Goal: Transaction & Acquisition: Book appointment/travel/reservation

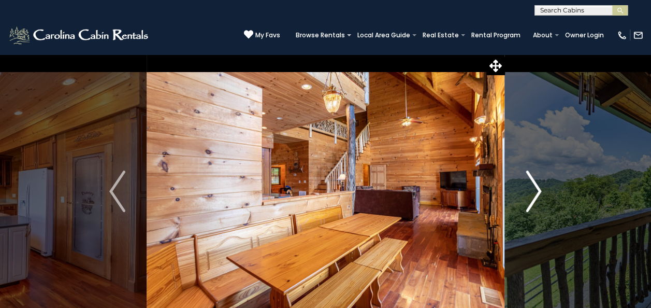
click at [522, 202] on button "Next" at bounding box center [534, 191] width 58 height 275
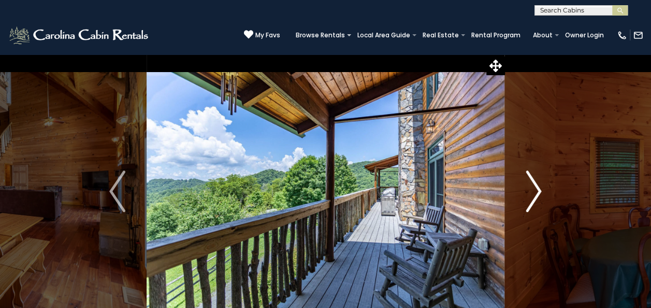
click at [522, 202] on button "Next" at bounding box center [534, 191] width 58 height 275
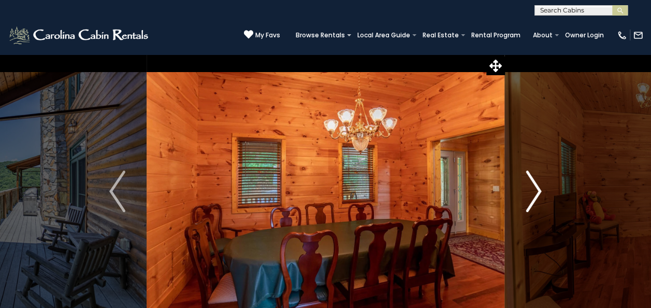
click at [522, 202] on button "Next" at bounding box center [534, 191] width 58 height 275
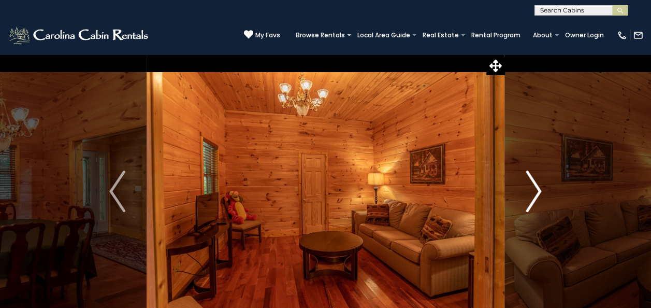
click at [522, 202] on button "Next" at bounding box center [534, 191] width 58 height 275
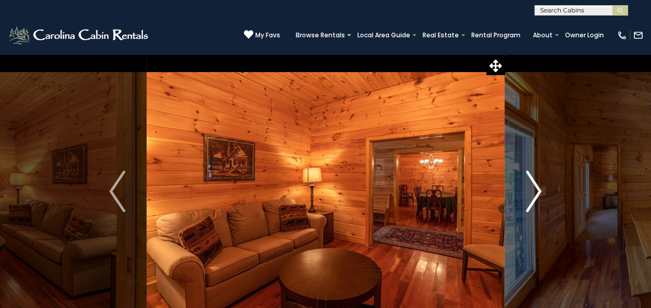
click at [522, 202] on button "Next" at bounding box center [534, 191] width 58 height 275
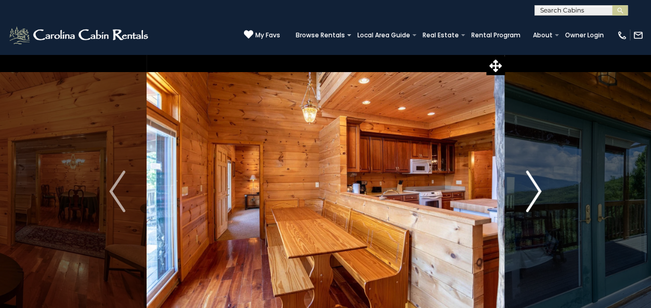
click at [522, 202] on button "Next" at bounding box center [534, 191] width 58 height 275
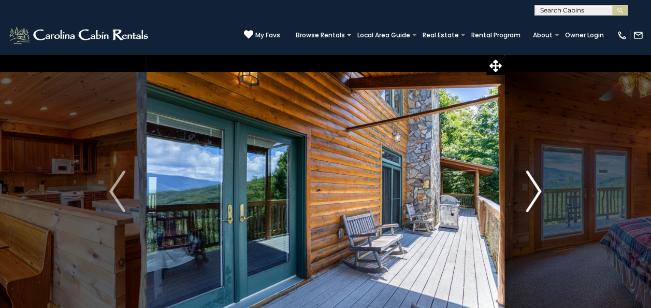
click at [522, 202] on button "Next" at bounding box center [534, 191] width 58 height 275
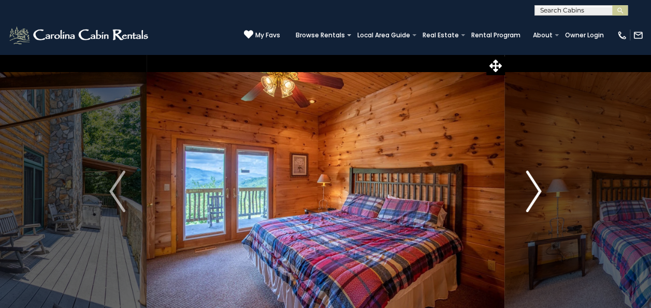
click at [522, 202] on button "Next" at bounding box center [534, 191] width 58 height 275
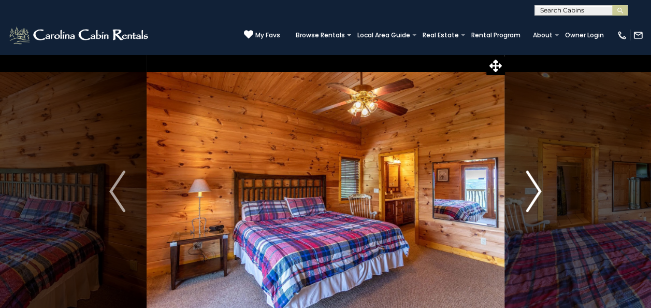
click at [522, 202] on button "Next" at bounding box center [534, 191] width 58 height 275
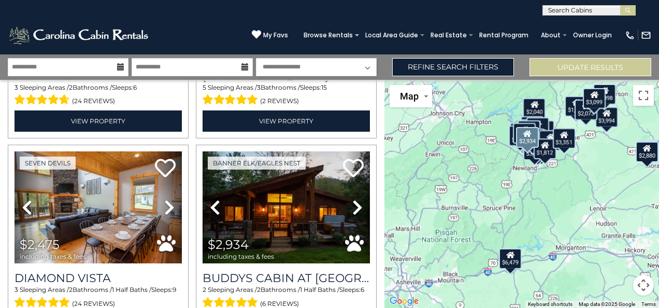
scroll to position [3208, 0]
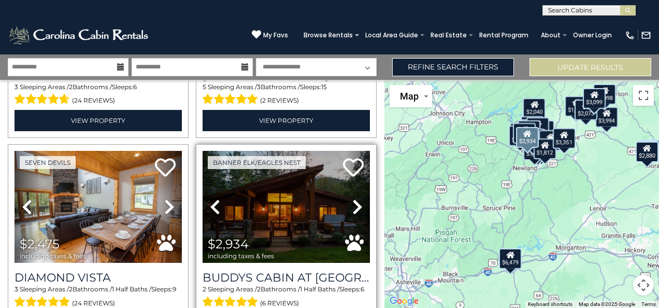
click at [352, 198] on icon at bounding box center [357, 206] width 10 height 17
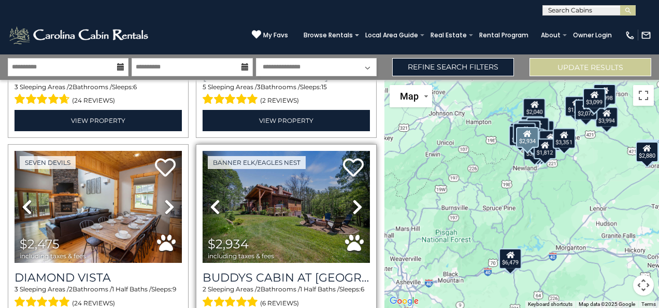
click at [352, 198] on icon at bounding box center [357, 206] width 10 height 17
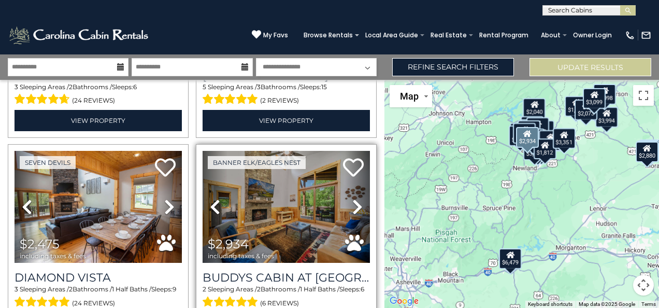
click at [352, 198] on icon at bounding box center [357, 206] width 10 height 17
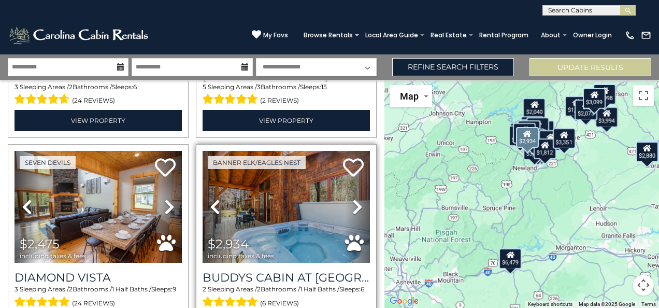
click at [352, 198] on icon at bounding box center [357, 206] width 10 height 17
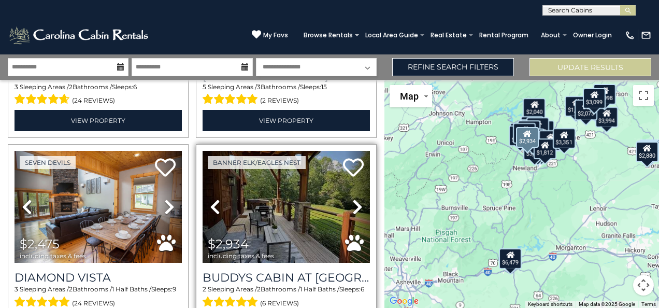
click at [352, 198] on icon at bounding box center [357, 206] width 10 height 17
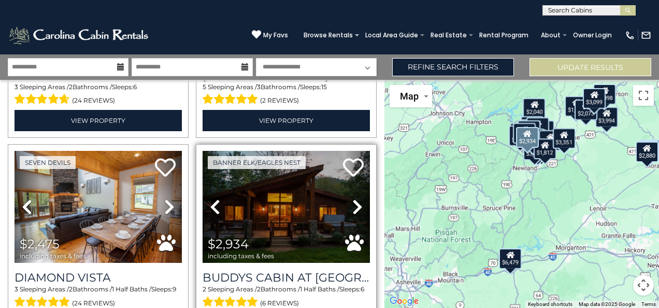
click at [352, 198] on icon at bounding box center [357, 206] width 10 height 17
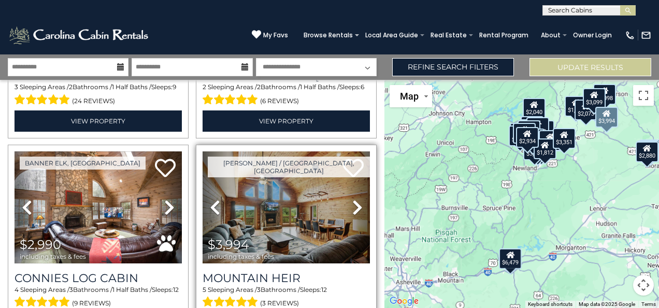
scroll to position [3411, 0]
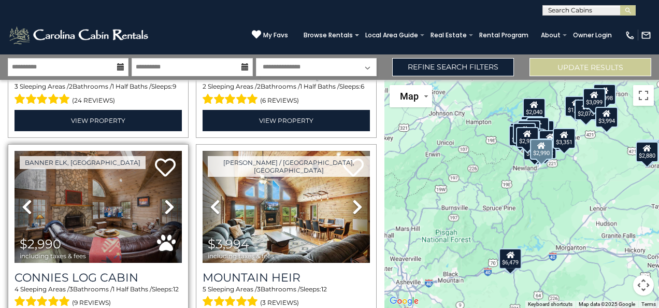
click at [169, 198] on icon at bounding box center [169, 206] width 10 height 17
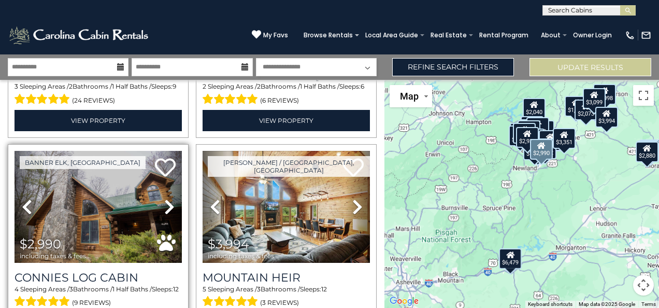
click at [169, 198] on icon at bounding box center [169, 206] width 10 height 17
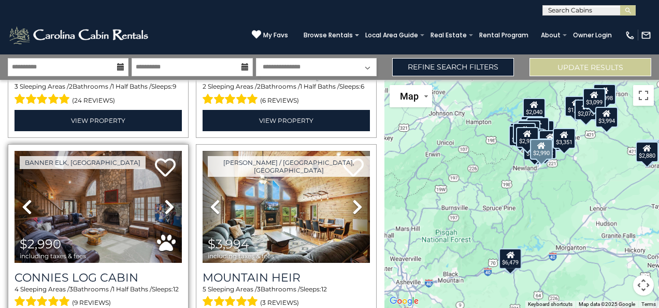
click at [169, 198] on icon at bounding box center [169, 206] width 10 height 17
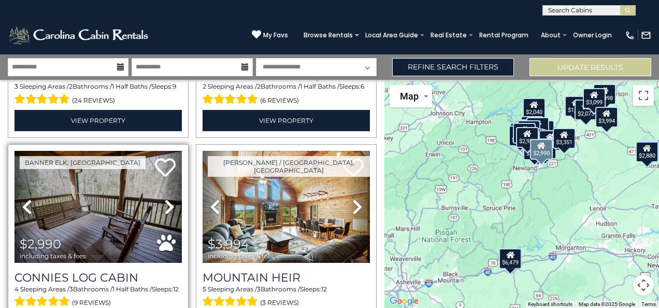
click at [169, 198] on icon at bounding box center [169, 206] width 10 height 17
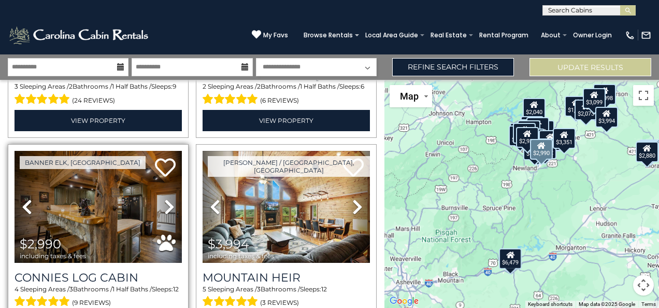
click at [169, 198] on icon at bounding box center [169, 206] width 10 height 17
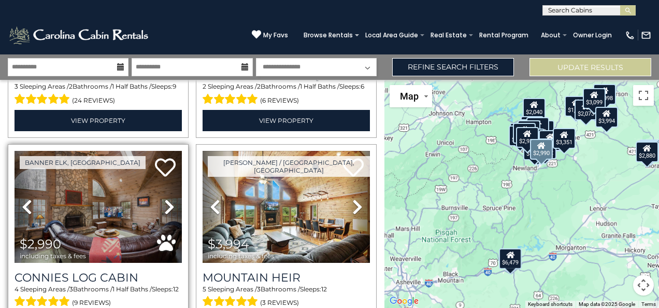
click at [169, 198] on icon at bounding box center [169, 206] width 10 height 17
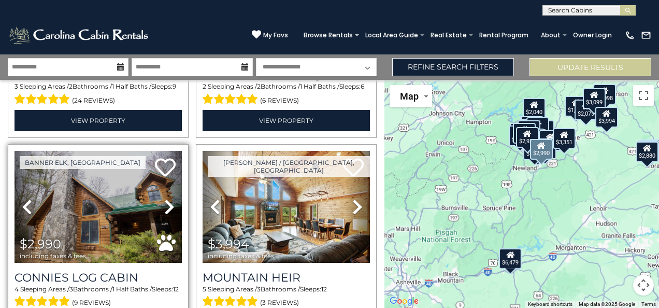
click at [169, 198] on icon at bounding box center [169, 206] width 10 height 17
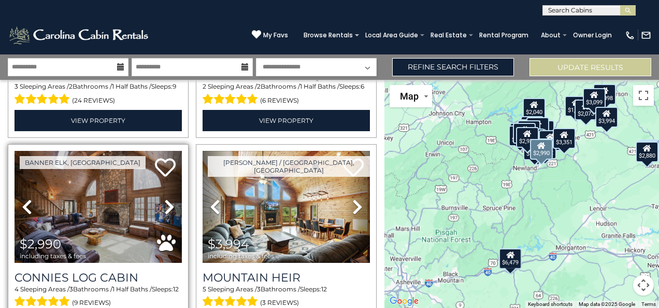
click at [169, 198] on icon at bounding box center [169, 206] width 10 height 17
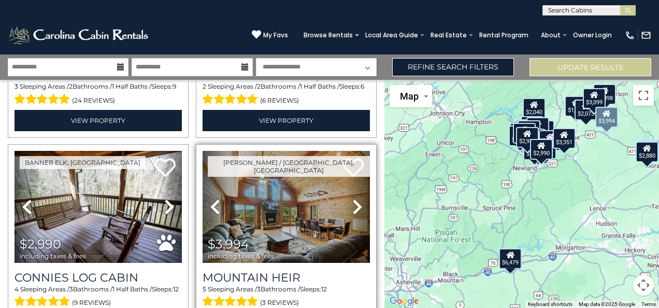
click at [353, 198] on icon at bounding box center [357, 206] width 10 height 17
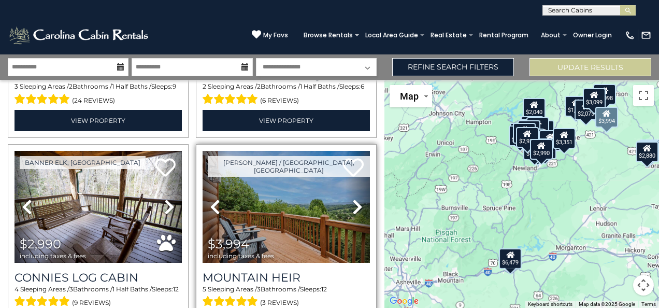
click at [353, 198] on icon at bounding box center [357, 206] width 10 height 17
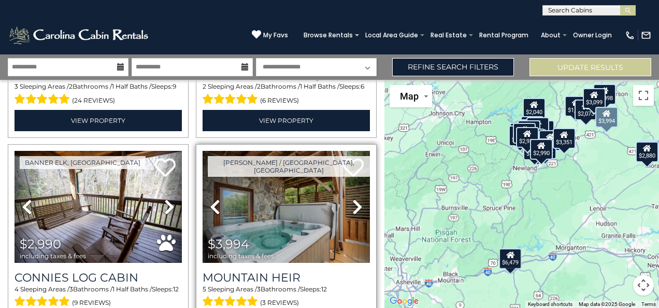
click at [353, 198] on icon at bounding box center [357, 206] width 10 height 17
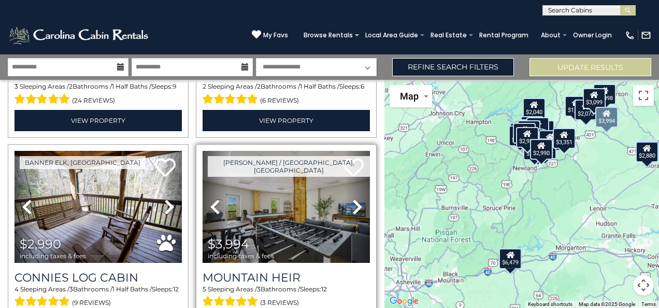
click at [353, 198] on icon at bounding box center [357, 206] width 10 height 17
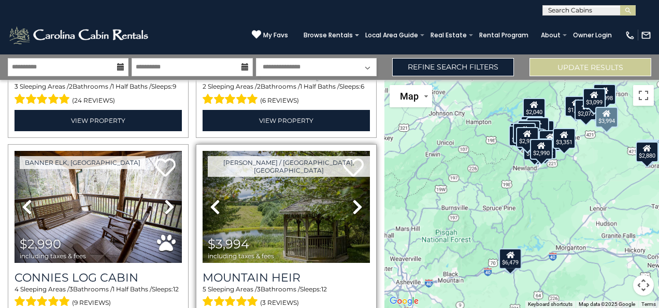
click at [353, 198] on icon at bounding box center [357, 206] width 10 height 17
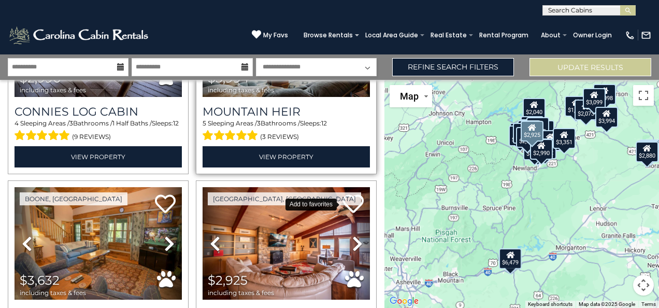
scroll to position [3577, 0]
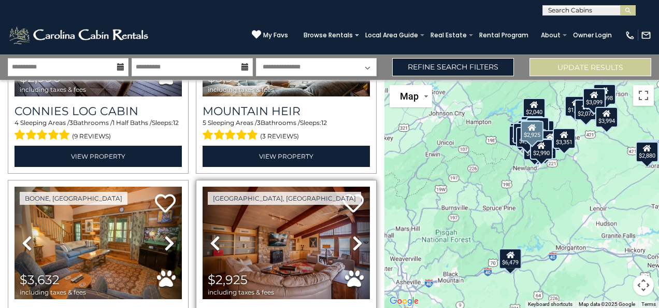
click at [354, 235] on icon at bounding box center [357, 243] width 10 height 17
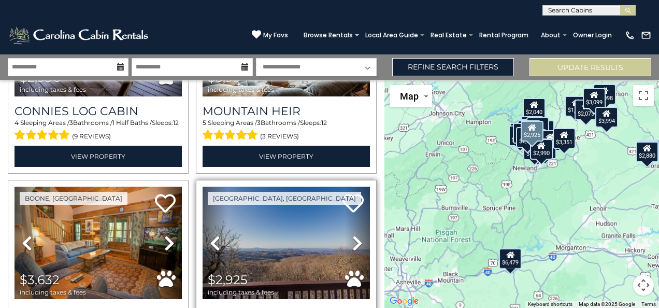
click at [354, 235] on icon at bounding box center [357, 243] width 10 height 17
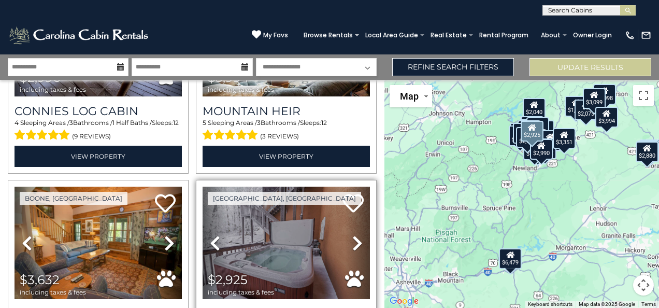
click at [354, 235] on icon at bounding box center [357, 243] width 10 height 17
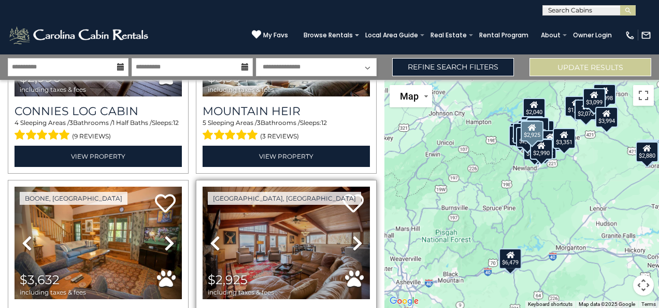
click at [354, 235] on icon at bounding box center [357, 243] width 10 height 17
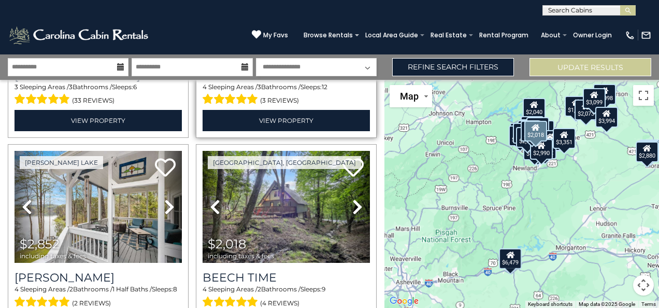
scroll to position [3816, 0]
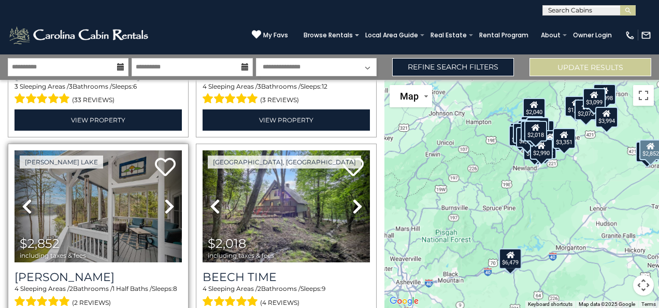
click at [165, 198] on icon at bounding box center [169, 206] width 10 height 17
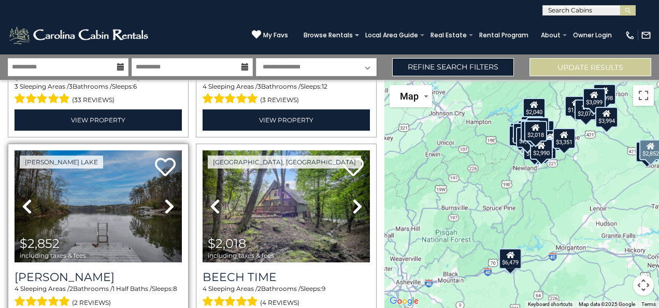
click at [165, 198] on icon at bounding box center [169, 206] width 10 height 17
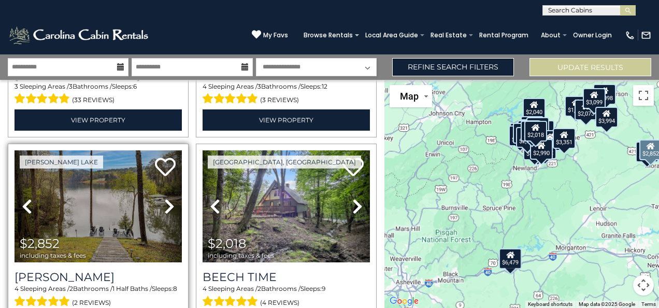
click at [165, 198] on icon at bounding box center [169, 206] width 10 height 17
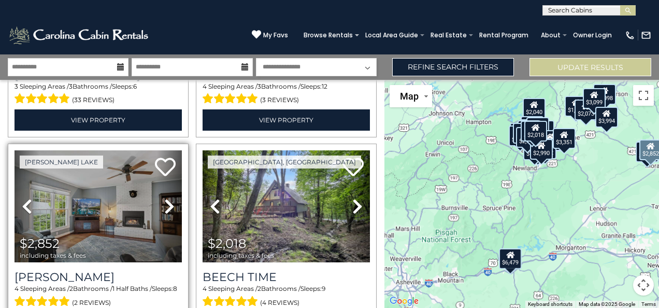
click at [165, 198] on icon at bounding box center [169, 206] width 10 height 17
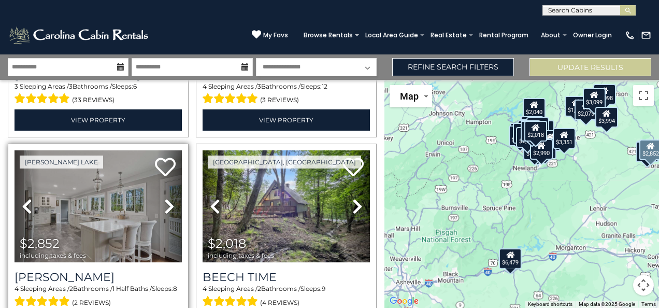
click at [165, 198] on icon at bounding box center [169, 206] width 10 height 17
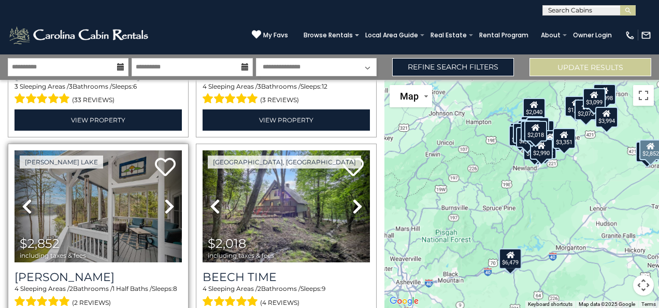
click at [165, 198] on icon at bounding box center [169, 206] width 10 height 17
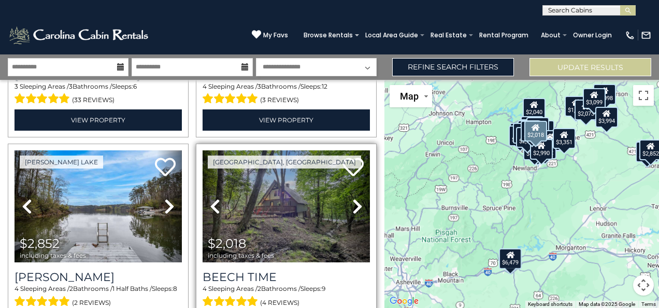
click at [353, 198] on icon at bounding box center [357, 206] width 10 height 17
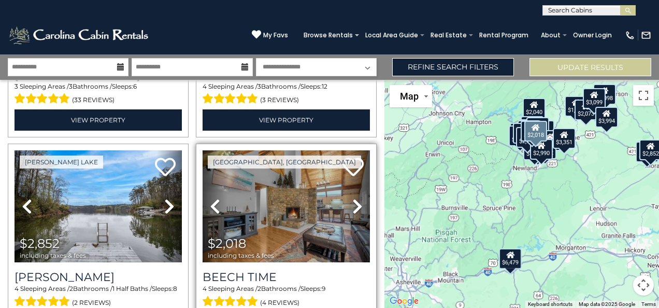
click at [353, 198] on icon at bounding box center [357, 206] width 10 height 17
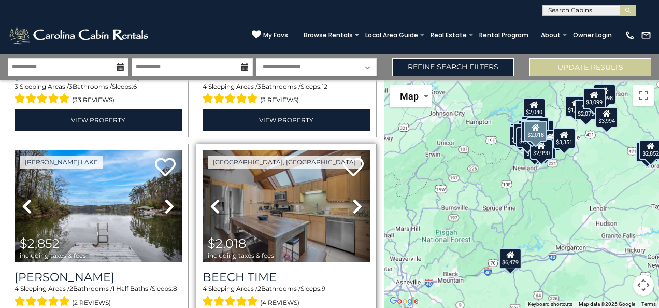
click at [353, 198] on icon at bounding box center [357, 206] width 10 height 17
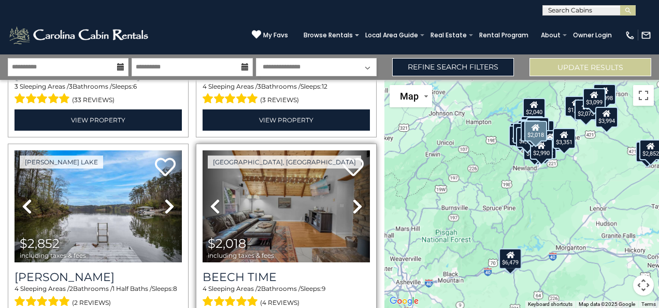
click at [353, 198] on icon at bounding box center [357, 206] width 10 height 17
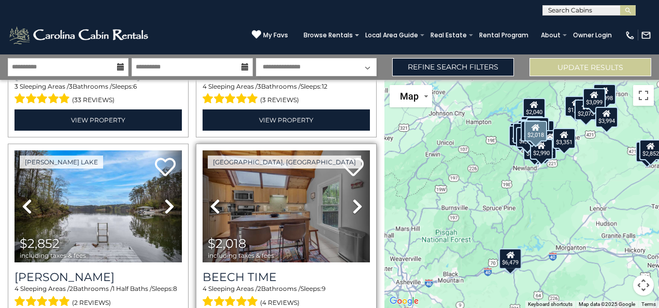
click at [353, 198] on icon at bounding box center [357, 206] width 10 height 17
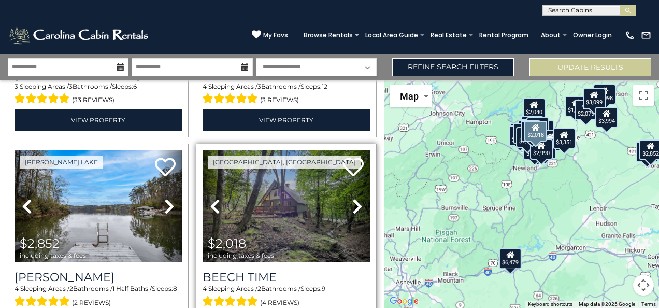
click at [353, 198] on icon at bounding box center [357, 206] width 10 height 17
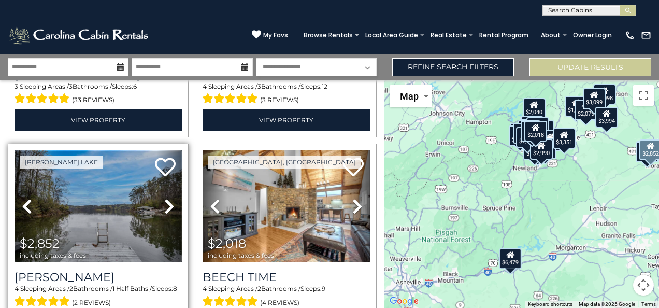
click at [78, 151] on img at bounding box center [98, 206] width 167 height 112
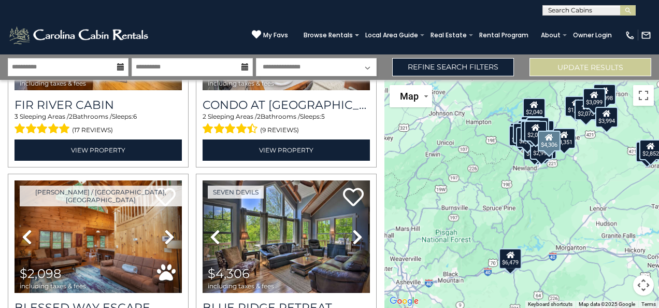
scroll to position [4191, 0]
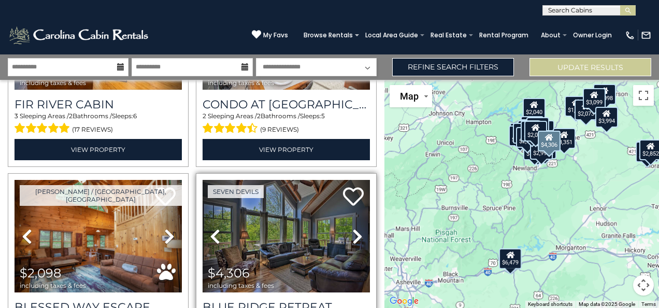
click at [353, 228] on icon at bounding box center [357, 236] width 10 height 17
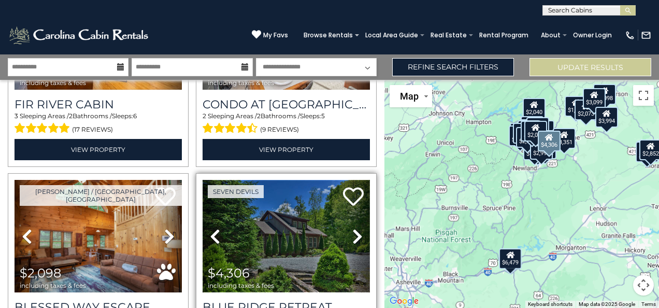
click at [295, 200] on img at bounding box center [286, 236] width 167 height 112
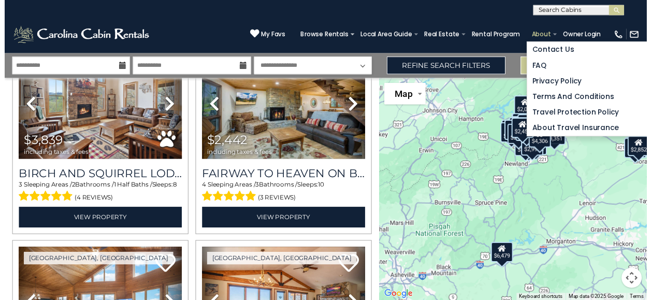
scroll to position [4489, 0]
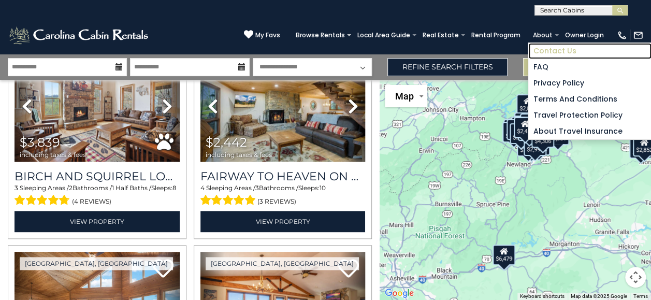
click at [560, 50] on link "Contact Us" at bounding box center [589, 51] width 123 height 16
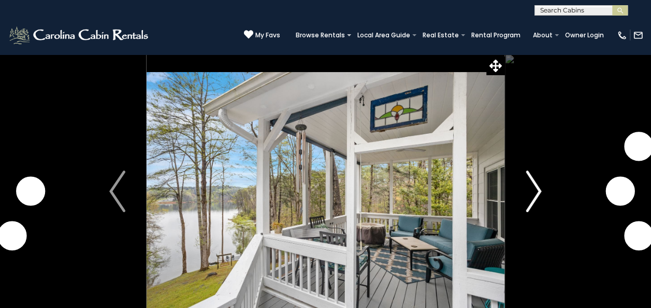
click at [543, 195] on button "Next" at bounding box center [534, 191] width 58 height 275
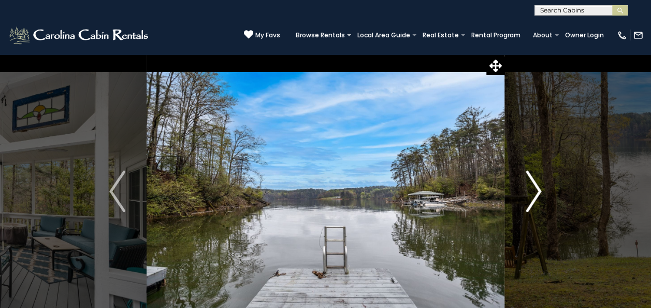
click at [538, 190] on img "Next" at bounding box center [534, 190] width 16 height 41
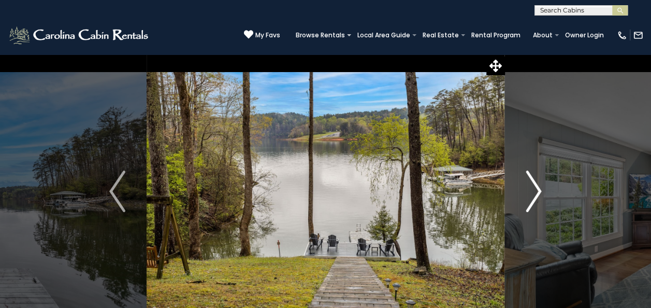
click at [538, 190] on img "Next" at bounding box center [534, 190] width 16 height 41
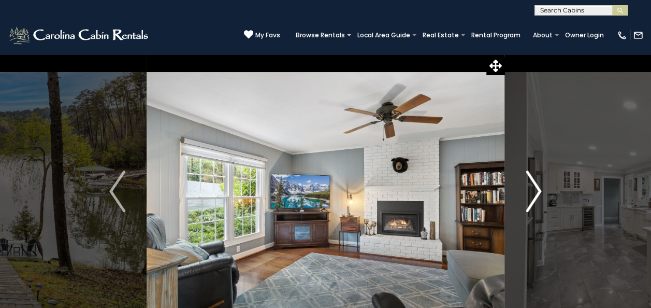
click at [538, 190] on img "Next" at bounding box center [534, 190] width 16 height 41
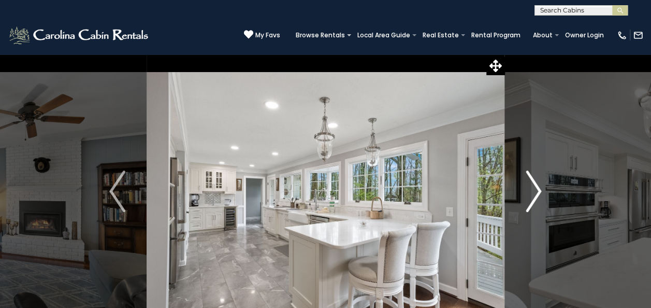
click at [538, 190] on img "Next" at bounding box center [534, 190] width 16 height 41
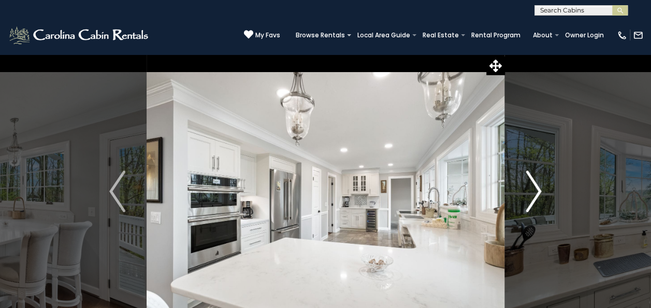
click at [538, 190] on img "Next" at bounding box center [534, 190] width 16 height 41
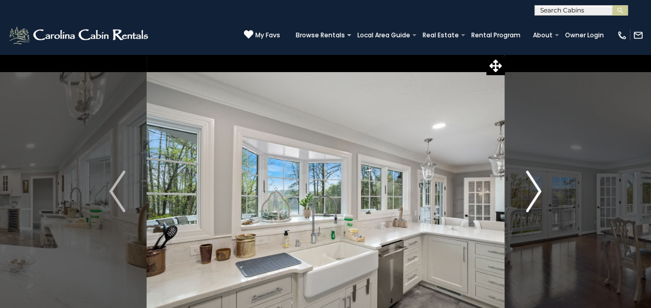
click at [538, 190] on img "Next" at bounding box center [534, 190] width 16 height 41
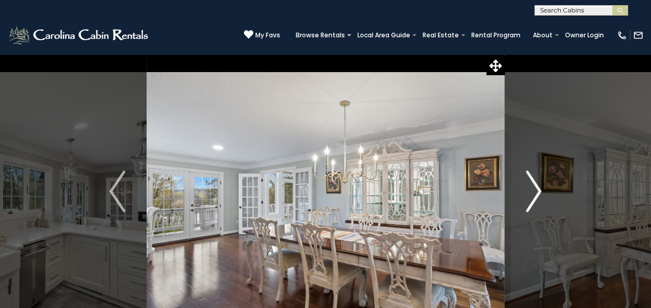
click at [538, 190] on img "Next" at bounding box center [534, 190] width 16 height 41
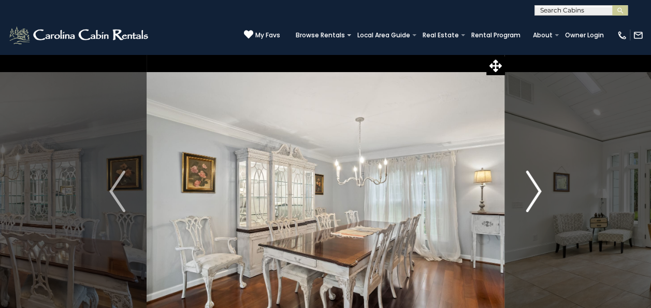
click at [538, 190] on img "Next" at bounding box center [534, 190] width 16 height 41
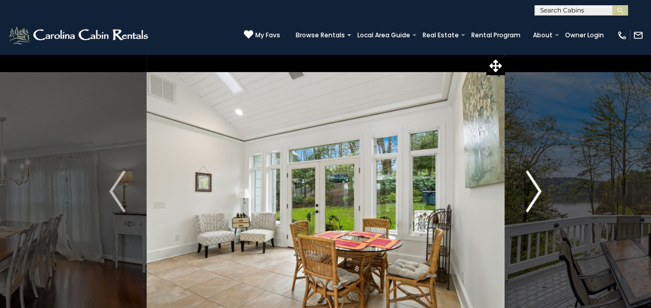
click at [538, 190] on img "Next" at bounding box center [534, 190] width 16 height 41
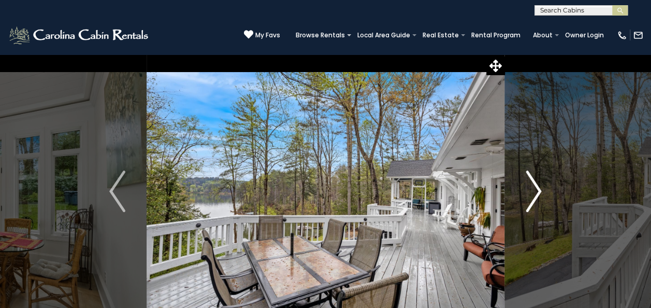
click at [538, 190] on img "Next" at bounding box center [534, 190] width 16 height 41
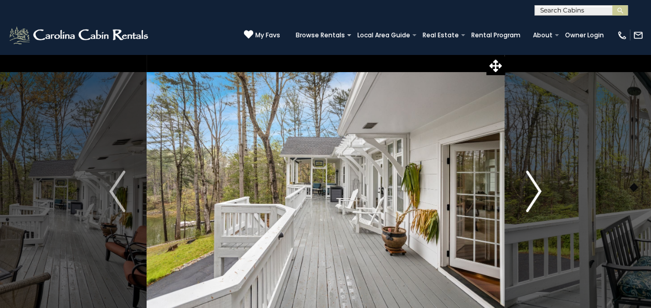
click at [538, 190] on img "Next" at bounding box center [534, 190] width 16 height 41
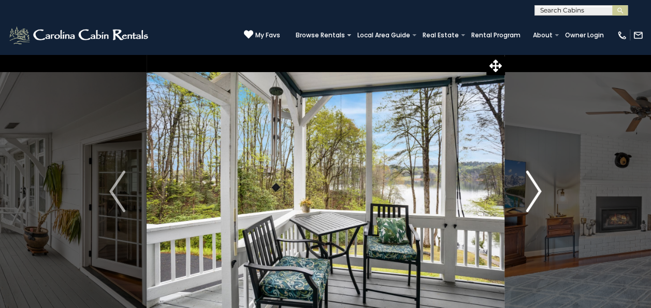
click at [538, 190] on img "Next" at bounding box center [534, 190] width 16 height 41
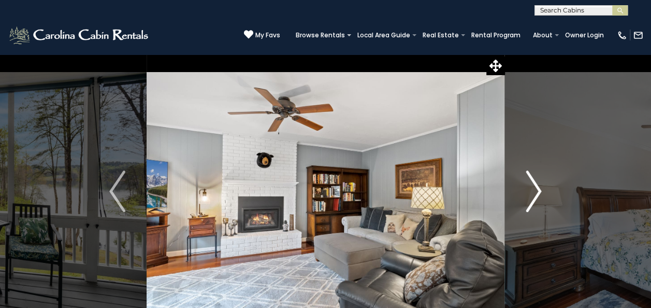
click at [538, 190] on img "Next" at bounding box center [534, 190] width 16 height 41
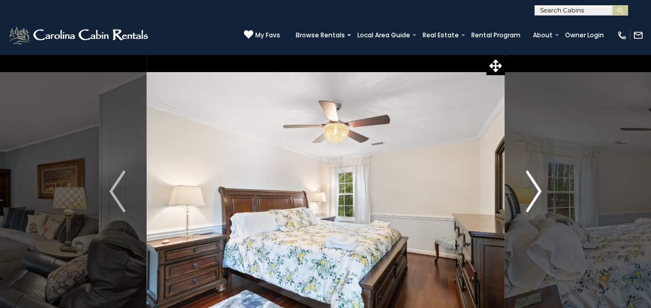
click at [538, 190] on img "Next" at bounding box center [534, 190] width 16 height 41
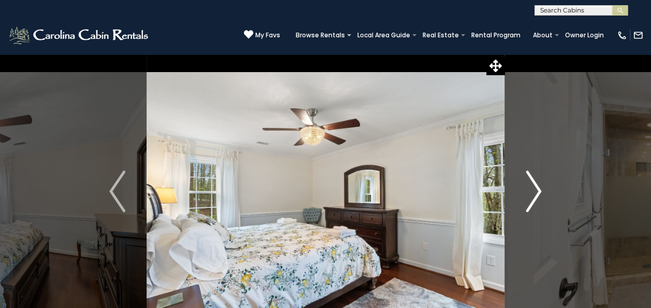
click at [538, 190] on img "Next" at bounding box center [534, 190] width 16 height 41
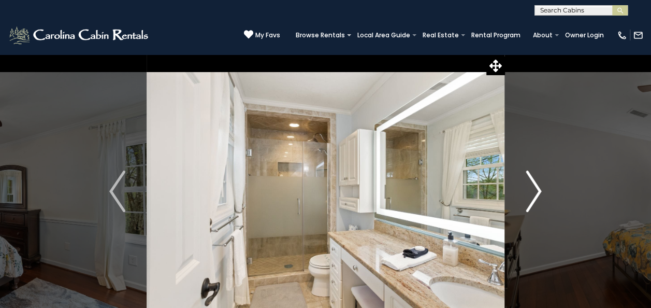
click at [538, 190] on img "Next" at bounding box center [534, 190] width 16 height 41
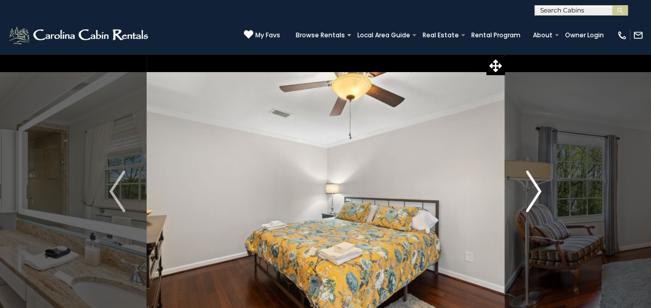
click at [538, 190] on img "Next" at bounding box center [534, 190] width 16 height 41
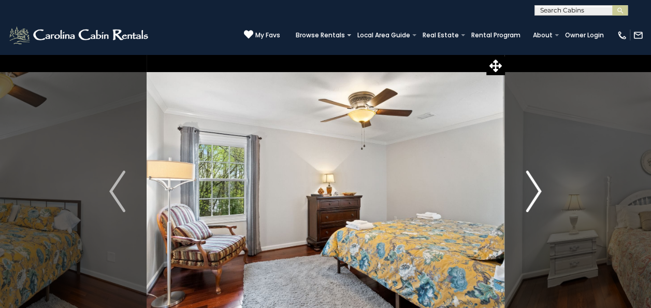
click at [538, 190] on img "Next" at bounding box center [534, 190] width 16 height 41
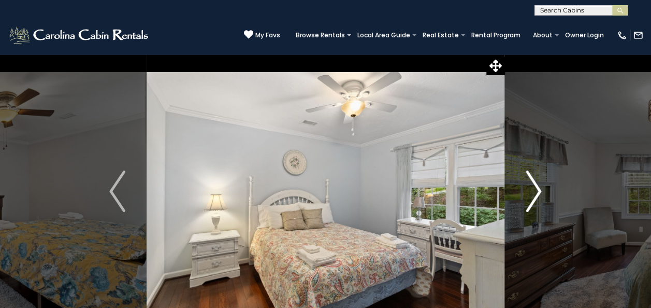
click at [538, 190] on img "Next" at bounding box center [534, 190] width 16 height 41
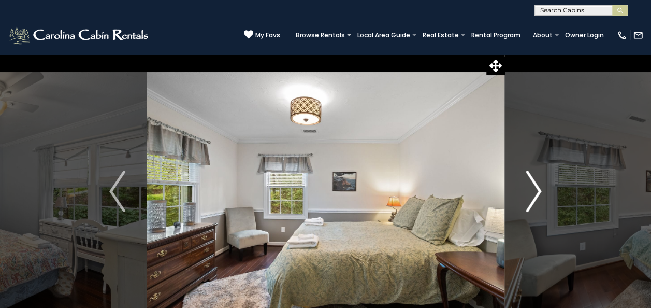
click at [538, 190] on img "Next" at bounding box center [534, 190] width 16 height 41
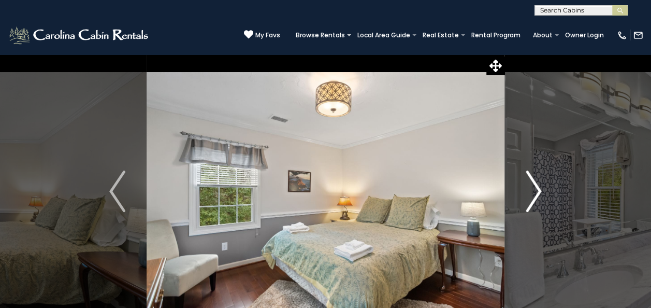
click at [538, 190] on img "Next" at bounding box center [534, 190] width 16 height 41
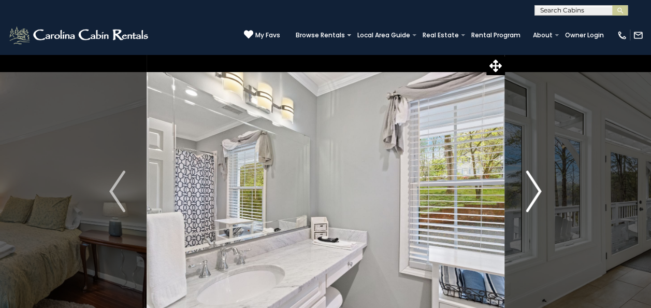
click at [538, 190] on img "Next" at bounding box center [534, 190] width 16 height 41
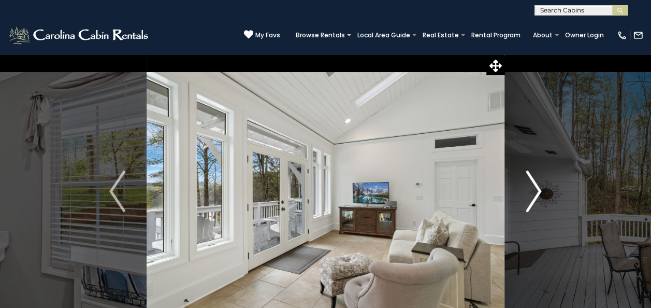
click at [538, 190] on img "Next" at bounding box center [534, 190] width 16 height 41
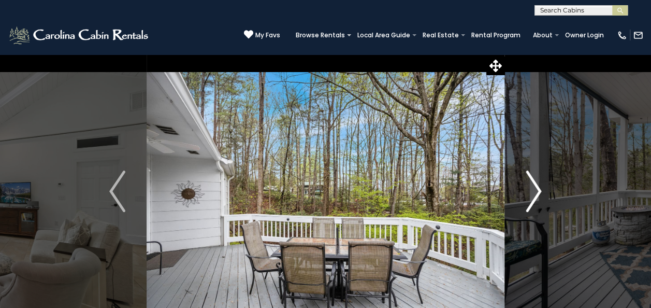
click at [538, 190] on img "Next" at bounding box center [534, 190] width 16 height 41
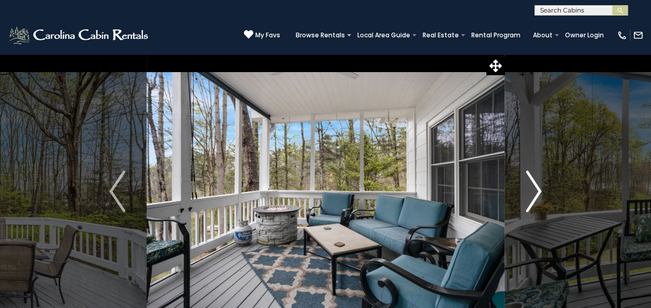
click at [538, 190] on img "Next" at bounding box center [534, 190] width 16 height 41
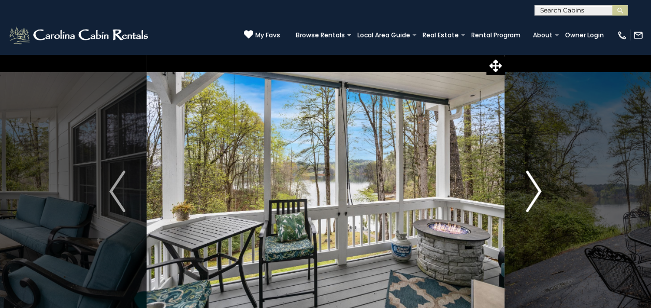
click at [538, 190] on img "Next" at bounding box center [534, 190] width 16 height 41
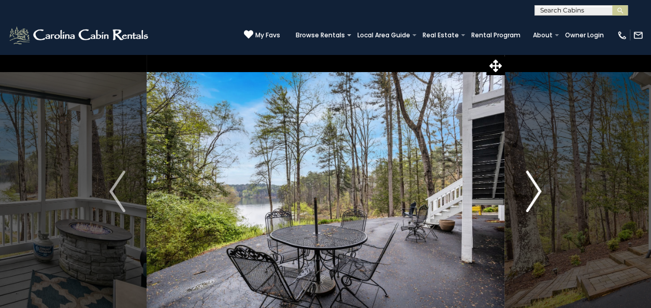
click at [538, 190] on img "Next" at bounding box center [534, 190] width 16 height 41
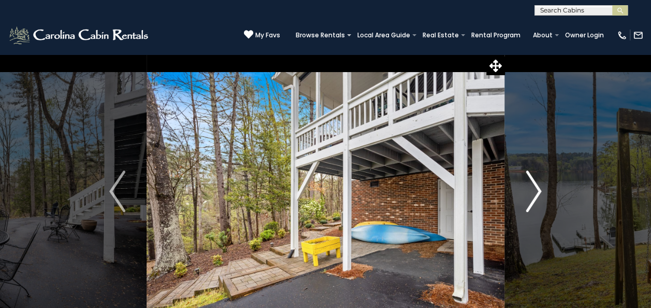
click at [538, 190] on img "Next" at bounding box center [534, 190] width 16 height 41
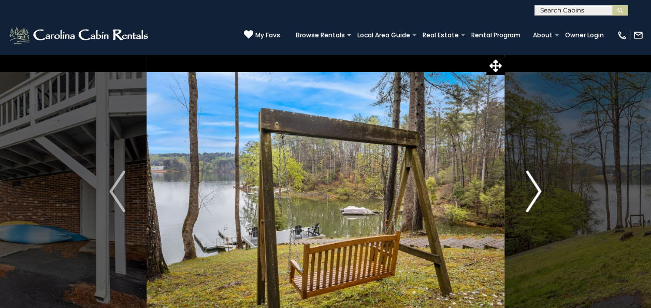
click at [538, 190] on img "Next" at bounding box center [534, 190] width 16 height 41
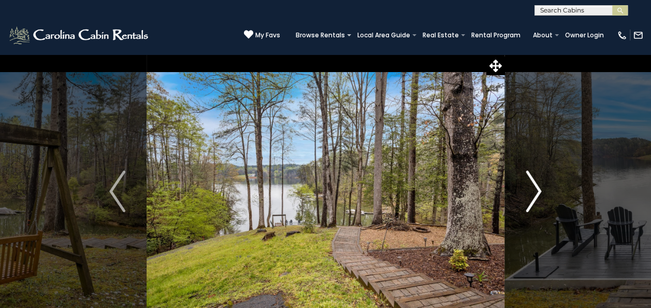
click at [538, 190] on img "Next" at bounding box center [534, 190] width 16 height 41
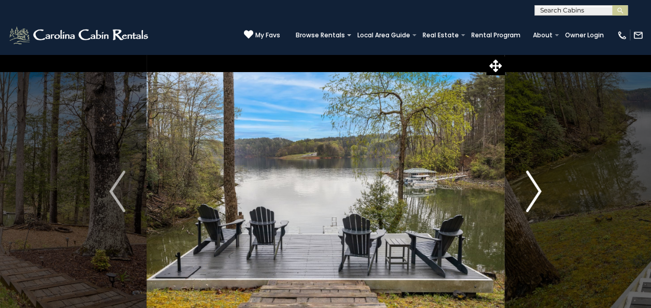
click at [538, 190] on img "Next" at bounding box center [534, 190] width 16 height 41
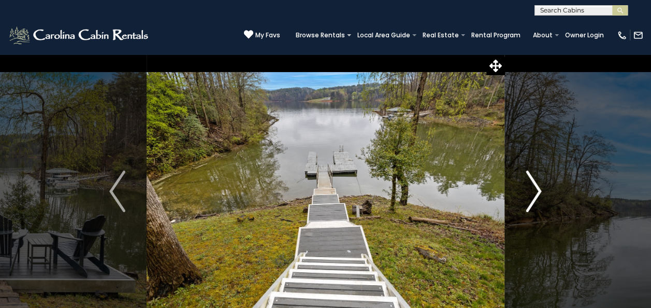
click at [538, 190] on img "Next" at bounding box center [534, 190] width 16 height 41
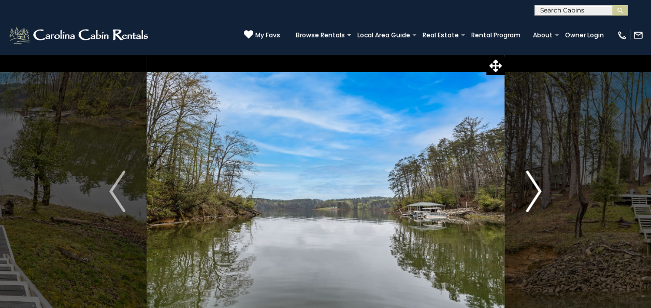
click at [538, 190] on img "Next" at bounding box center [534, 190] width 16 height 41
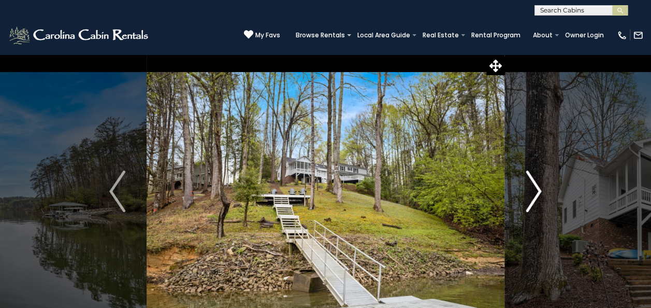
click at [538, 190] on img "Next" at bounding box center [534, 190] width 16 height 41
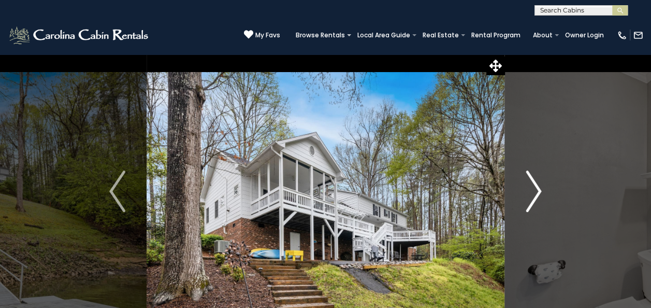
click at [538, 190] on img "Next" at bounding box center [534, 190] width 16 height 41
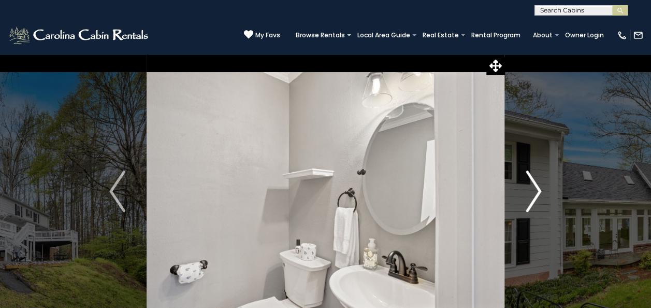
click at [538, 190] on img "Next" at bounding box center [534, 190] width 16 height 41
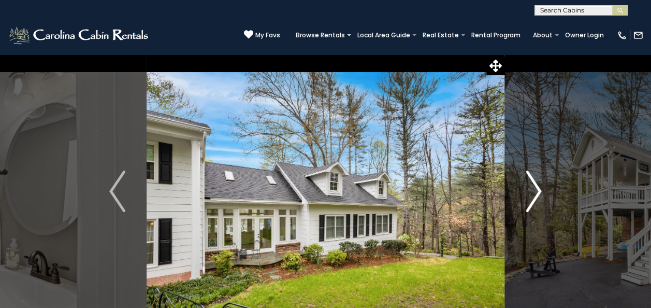
click at [538, 190] on img "Next" at bounding box center [534, 190] width 16 height 41
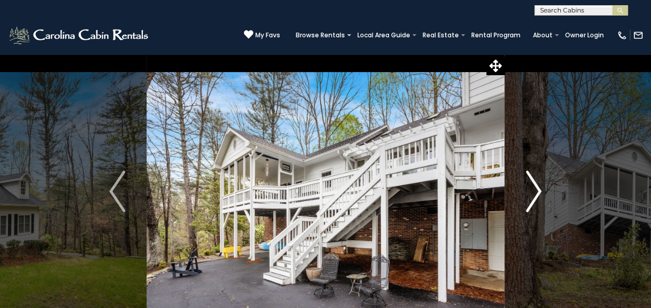
click at [538, 190] on img "Next" at bounding box center [534, 190] width 16 height 41
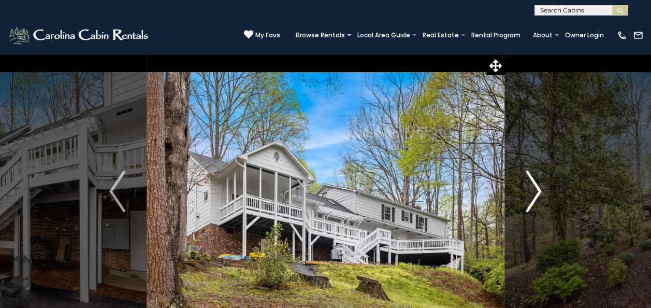
click at [538, 190] on img "Next" at bounding box center [534, 190] width 16 height 41
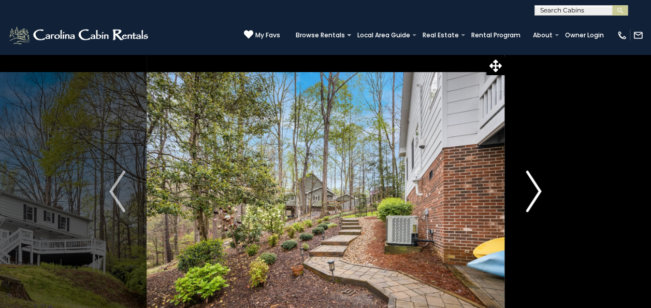
click at [538, 190] on img "Next" at bounding box center [534, 190] width 16 height 41
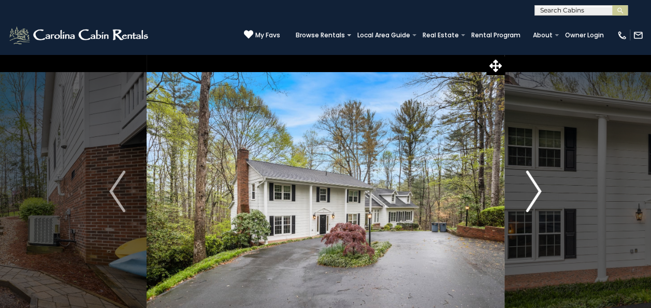
click at [538, 190] on img "Next" at bounding box center [534, 190] width 16 height 41
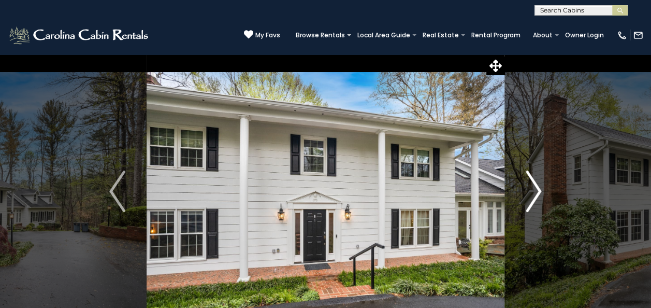
click at [538, 190] on img "Next" at bounding box center [534, 190] width 16 height 41
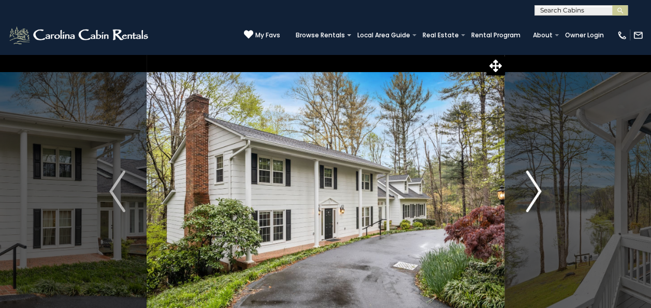
click at [538, 190] on img "Next" at bounding box center [534, 190] width 16 height 41
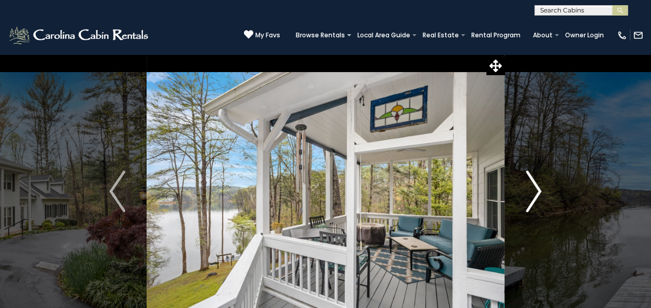
click at [538, 190] on img "Next" at bounding box center [534, 190] width 16 height 41
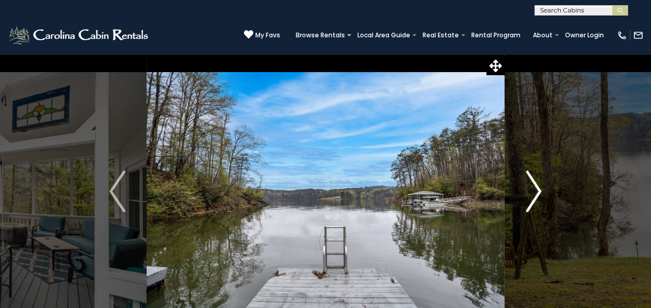
click at [538, 190] on img "Next" at bounding box center [534, 190] width 16 height 41
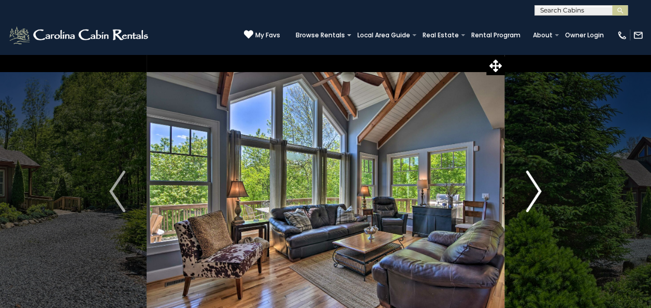
click at [529, 191] on img "Next" at bounding box center [534, 190] width 16 height 41
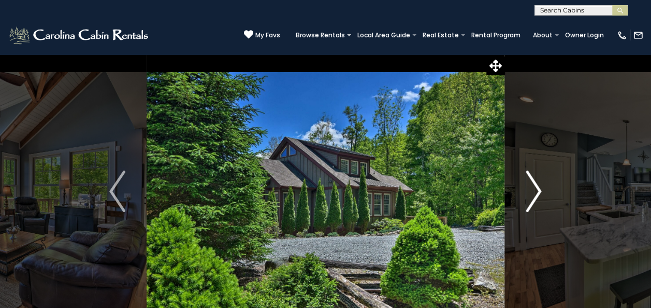
click at [529, 191] on img "Next" at bounding box center [534, 190] width 16 height 41
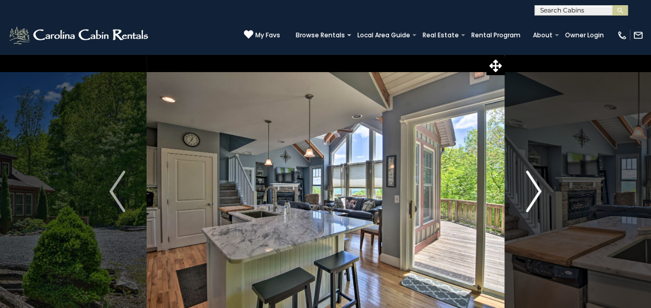
click at [531, 192] on img "Next" at bounding box center [534, 190] width 16 height 41
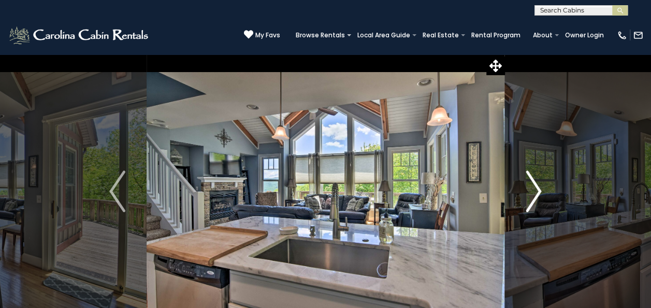
click at [531, 192] on img "Next" at bounding box center [534, 190] width 16 height 41
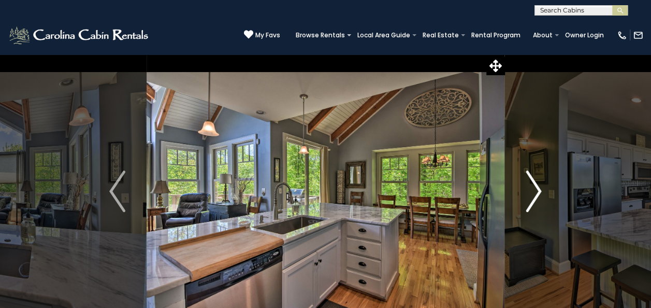
click at [531, 192] on img "Next" at bounding box center [534, 190] width 16 height 41
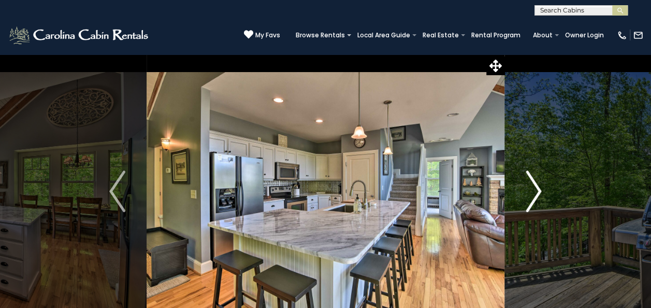
click at [531, 192] on img "Next" at bounding box center [534, 190] width 16 height 41
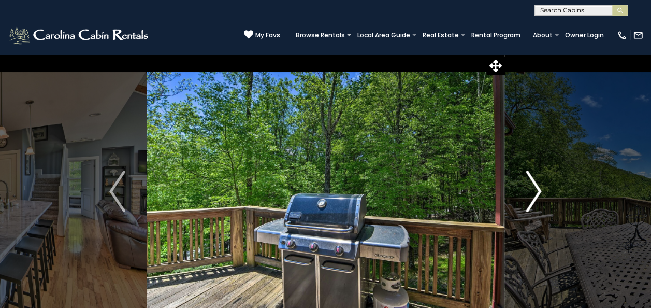
click at [531, 192] on img "Next" at bounding box center [534, 190] width 16 height 41
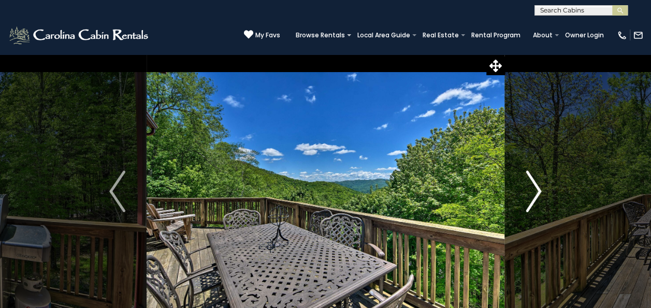
click at [531, 192] on img "Next" at bounding box center [534, 190] width 16 height 41
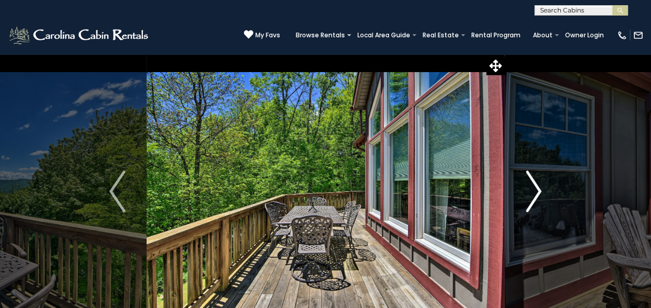
click at [531, 192] on img "Next" at bounding box center [534, 190] width 16 height 41
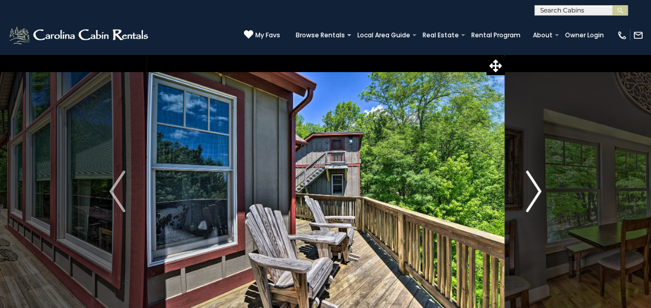
click at [531, 192] on img "Next" at bounding box center [534, 190] width 16 height 41
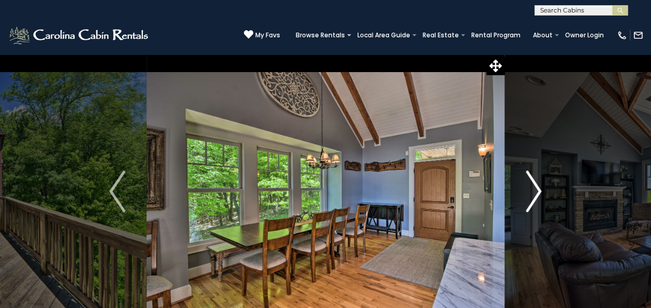
click at [531, 192] on img "Next" at bounding box center [534, 190] width 16 height 41
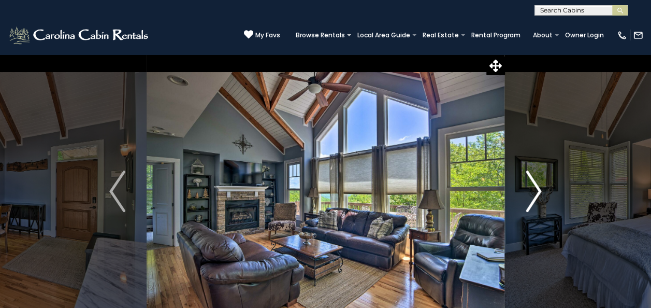
click at [531, 192] on img "Next" at bounding box center [534, 190] width 16 height 41
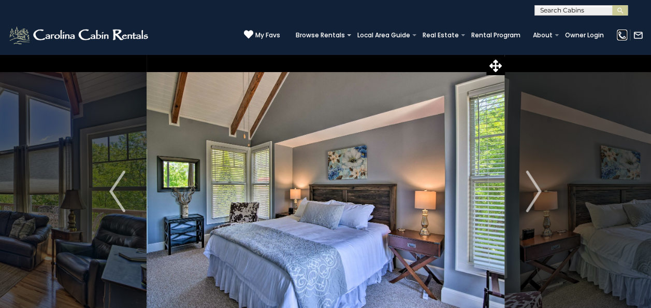
click at [619, 35] on img at bounding box center [622, 35] width 10 height 10
click at [161, 29] on div "(828) 295-6000 My Favs Browse Rentals Local Area Guide Activities & Attractions…" at bounding box center [325, 35] width 651 height 39
click at [562, 94] on button "Next" at bounding box center [534, 191] width 58 height 275
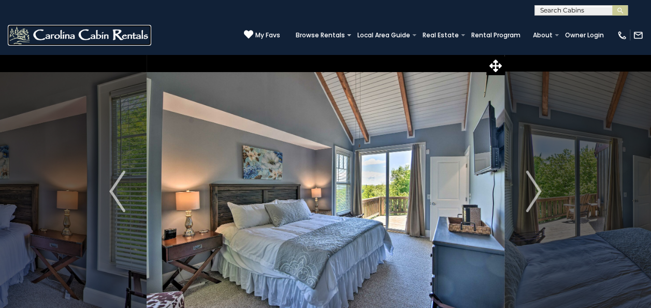
click at [102, 32] on img at bounding box center [79, 35] width 143 height 21
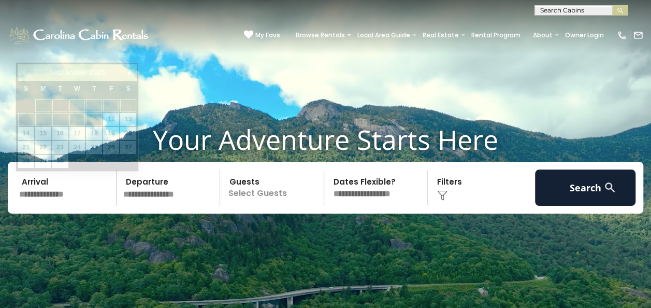
click at [32, 193] on input "text" at bounding box center [66, 187] width 101 height 36
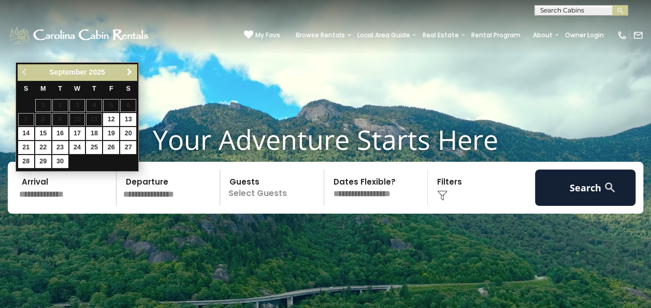
click at [128, 69] on span "Next" at bounding box center [129, 72] width 8 height 8
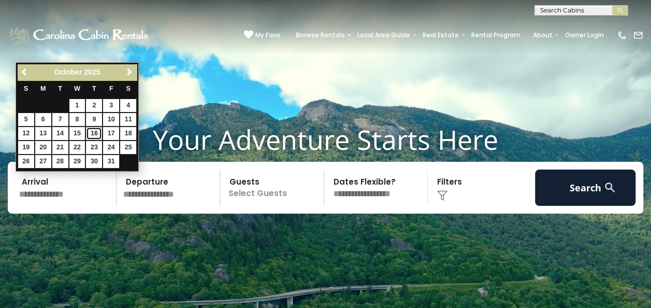
click at [97, 134] on link "16" at bounding box center [94, 133] width 16 height 13
type input "********"
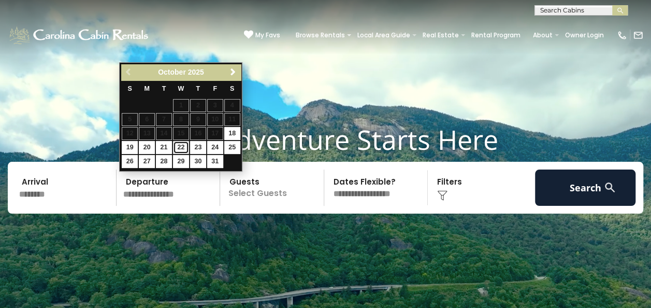
click at [176, 144] on link "22" at bounding box center [181, 147] width 16 height 13
type input "********"
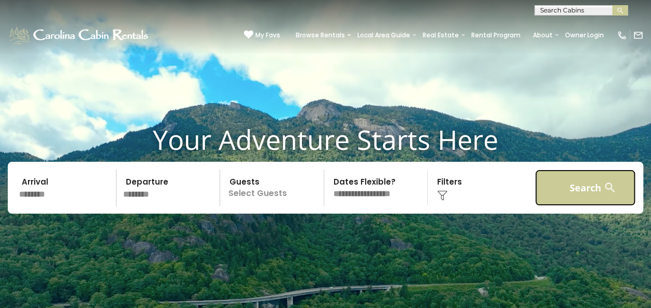
click at [571, 191] on button "Search" at bounding box center [585, 187] width 101 height 36
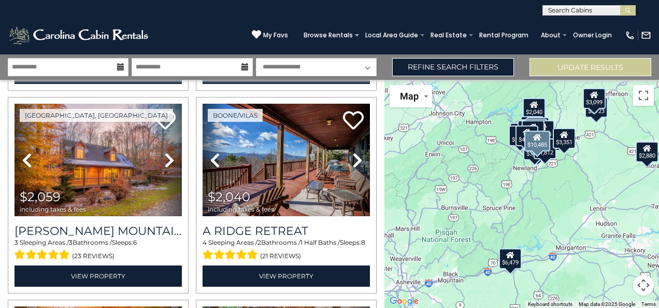
scroll to position [422, 0]
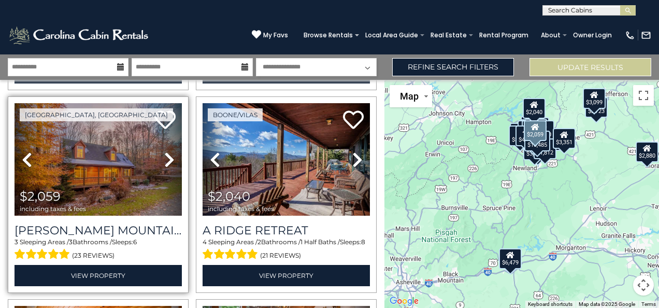
click at [164, 157] on icon at bounding box center [169, 159] width 10 height 17
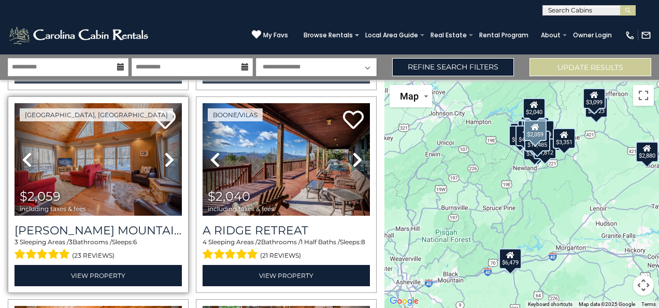
click at [164, 157] on icon at bounding box center [169, 159] width 10 height 17
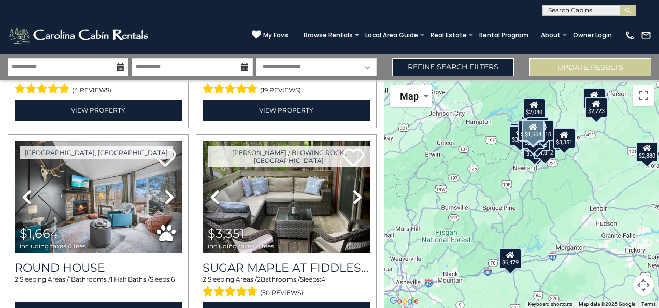
scroll to position [2868, 0]
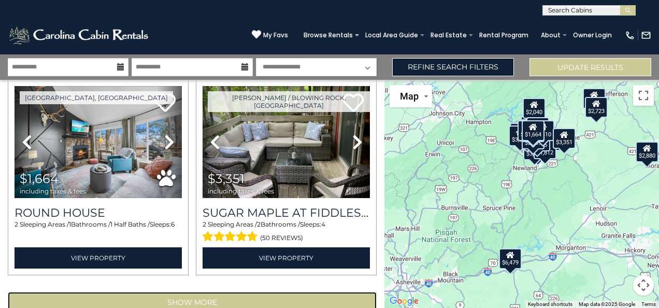
click at [225, 292] on button "Show More" at bounding box center [192, 302] width 369 height 21
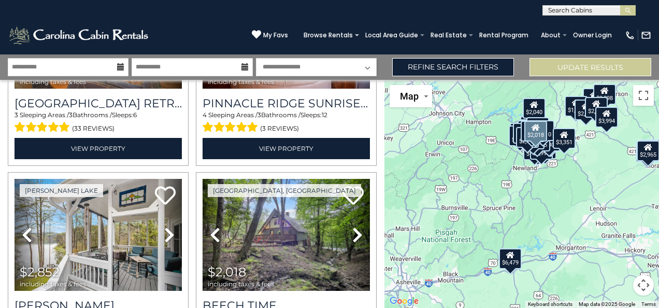
scroll to position [3821, 0]
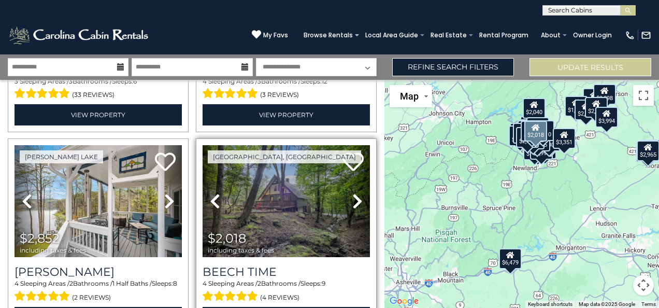
click at [352, 193] on icon at bounding box center [357, 201] width 10 height 17
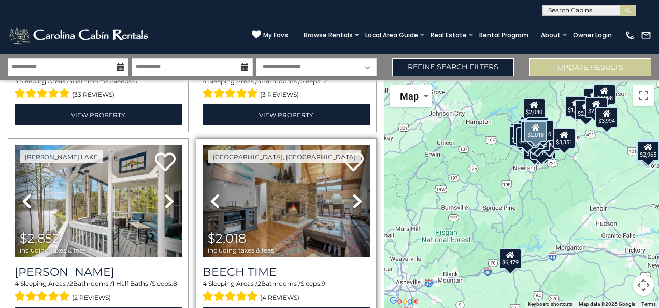
click at [352, 193] on icon at bounding box center [357, 201] width 10 height 17
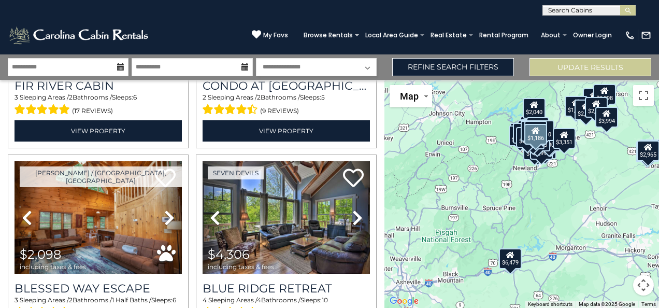
scroll to position [4213, 0]
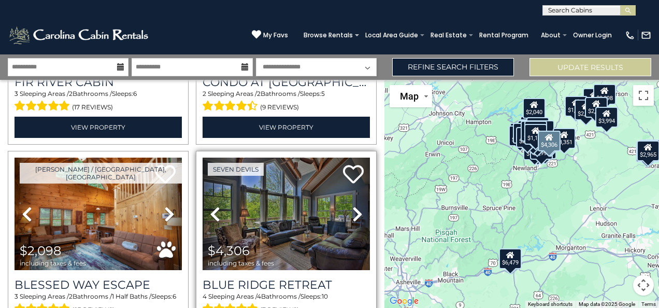
click at [355, 206] on icon at bounding box center [357, 214] width 10 height 17
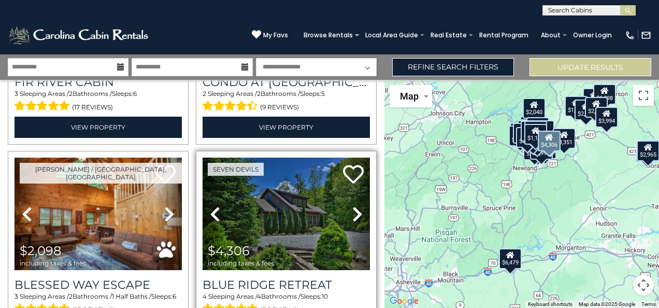
click at [355, 206] on icon at bounding box center [357, 214] width 10 height 17
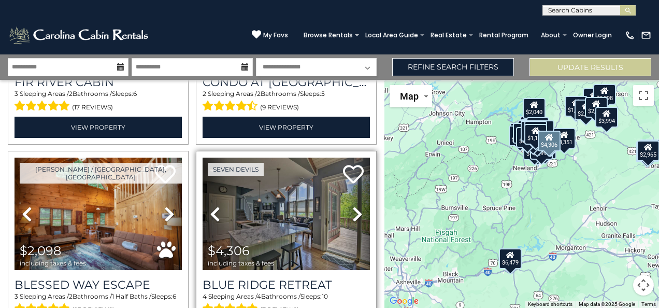
click at [355, 206] on icon at bounding box center [357, 214] width 10 height 17
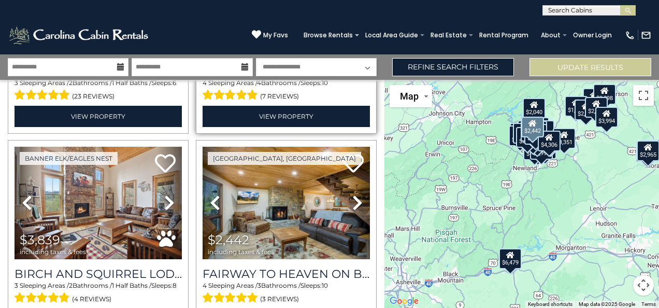
scroll to position [4434, 0]
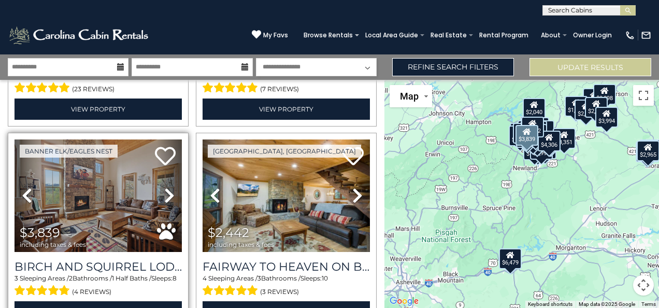
click at [164, 187] on icon at bounding box center [169, 195] width 10 height 17
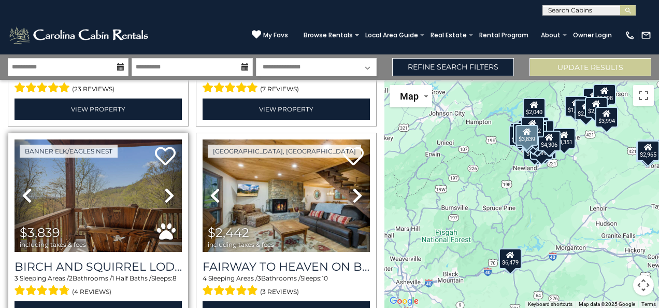
click at [164, 187] on icon at bounding box center [169, 195] width 10 height 17
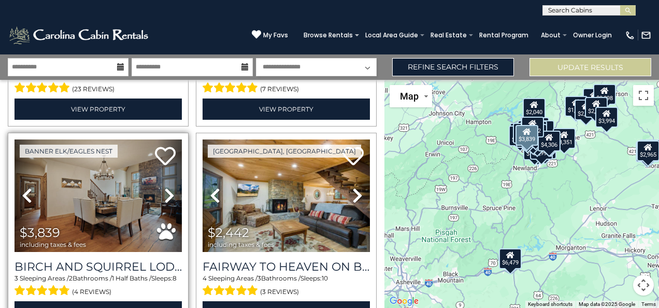
click at [164, 187] on icon at bounding box center [169, 195] width 10 height 17
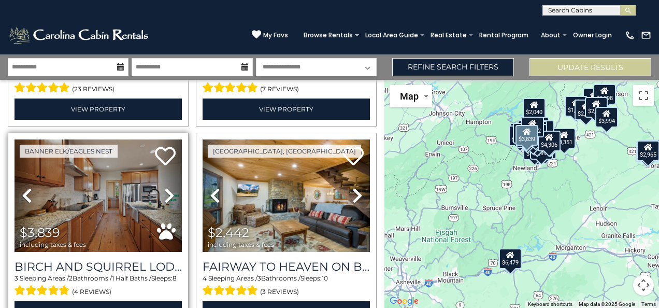
click at [164, 187] on icon at bounding box center [169, 195] width 10 height 17
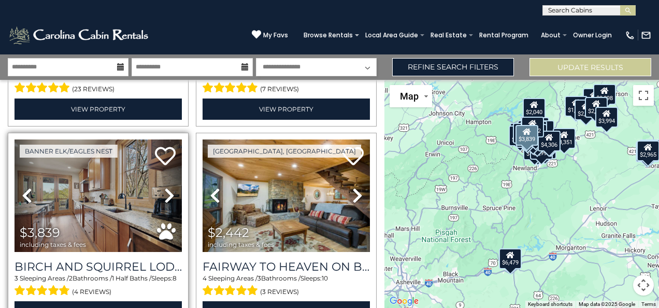
click at [164, 187] on icon at bounding box center [169, 195] width 10 height 17
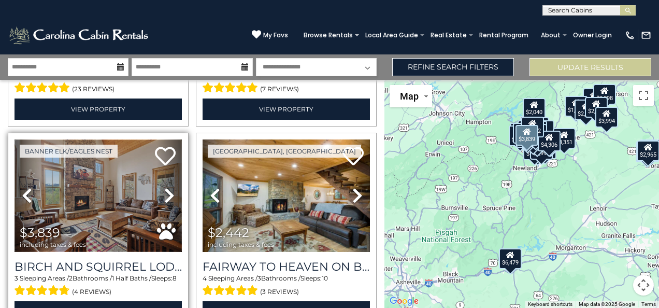
click at [105, 161] on img at bounding box center [98, 195] width 167 height 112
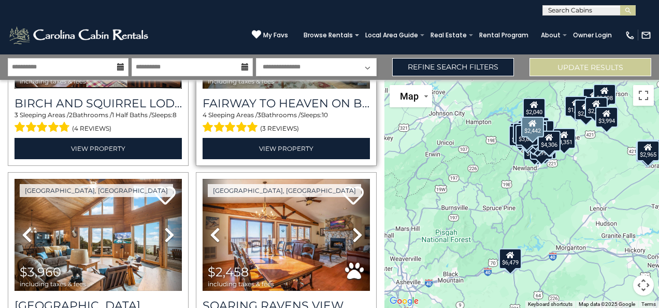
scroll to position [4597, 0]
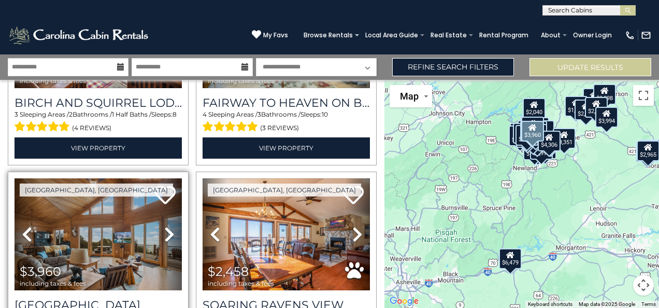
click at [164, 226] on icon at bounding box center [169, 234] width 10 height 17
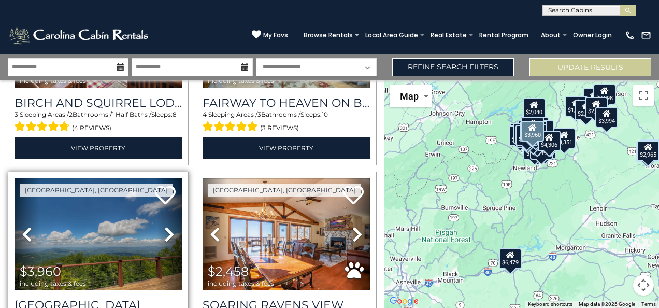
click at [164, 226] on icon at bounding box center [169, 234] width 10 height 17
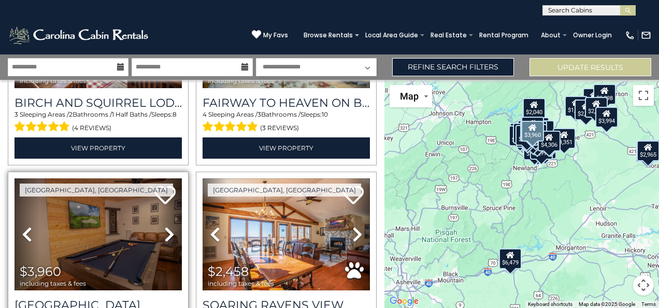
click at [164, 226] on icon at bounding box center [169, 234] width 10 height 17
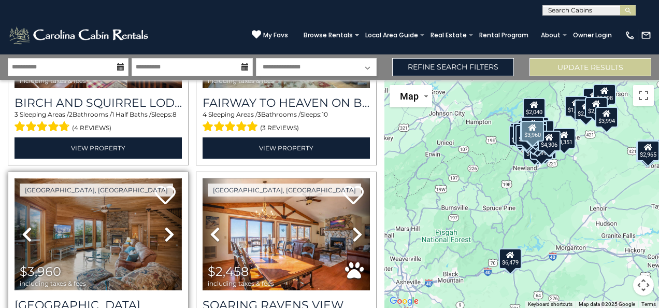
click at [99, 196] on img at bounding box center [98, 234] width 167 height 112
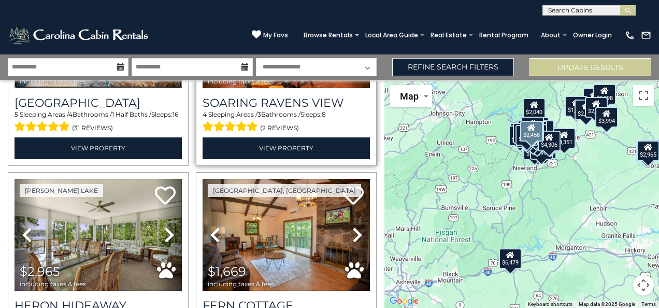
scroll to position [4826, 0]
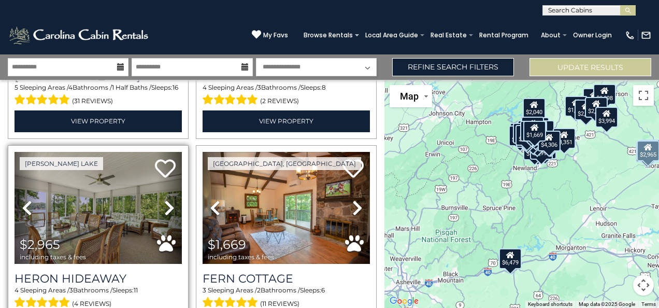
click at [171, 199] on icon at bounding box center [169, 207] width 10 height 17
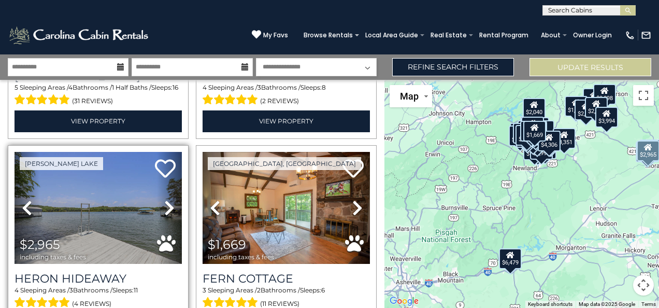
click at [171, 199] on icon at bounding box center [169, 207] width 10 height 17
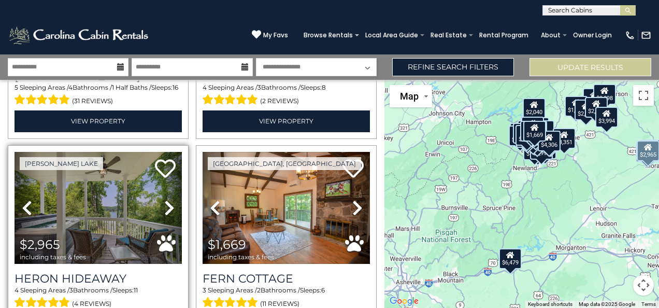
click at [171, 199] on icon at bounding box center [169, 207] width 10 height 17
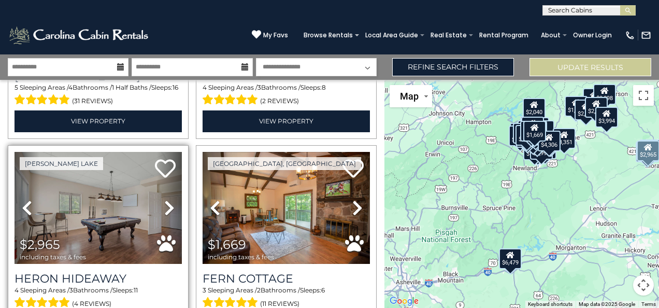
click at [171, 199] on icon at bounding box center [169, 207] width 10 height 17
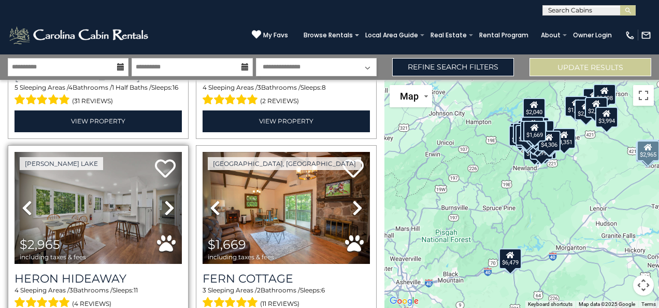
click at [171, 199] on icon at bounding box center [169, 207] width 10 height 17
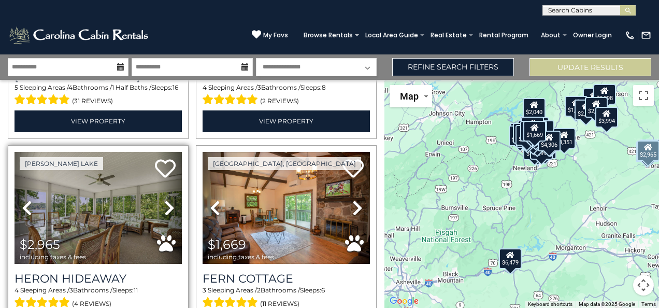
click at [171, 199] on icon at bounding box center [169, 207] width 10 height 17
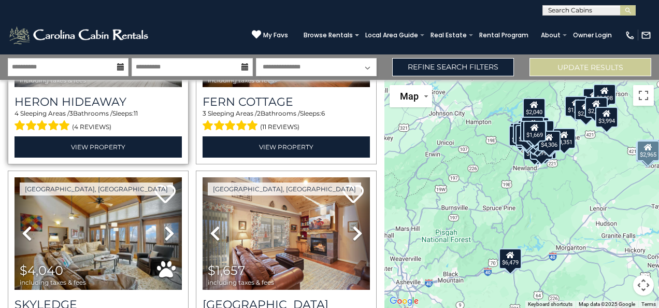
scroll to position [5052, 0]
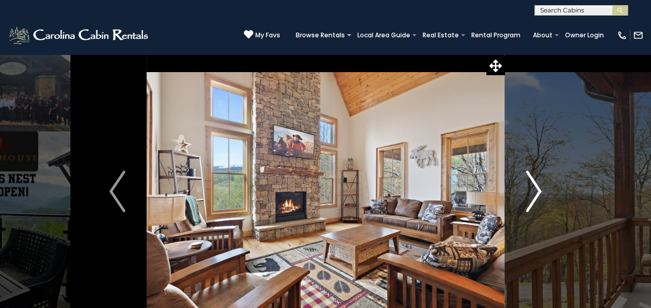
click at [534, 185] on img "Next" at bounding box center [534, 190] width 16 height 41
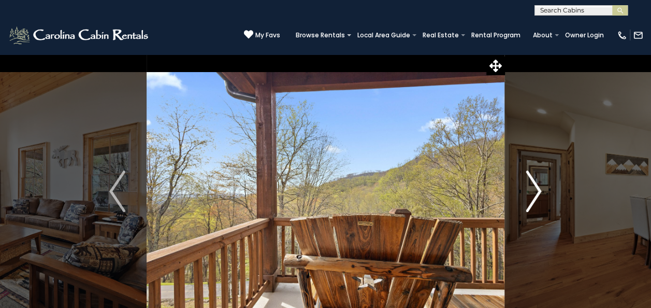
click at [534, 185] on img "Next" at bounding box center [534, 190] width 16 height 41
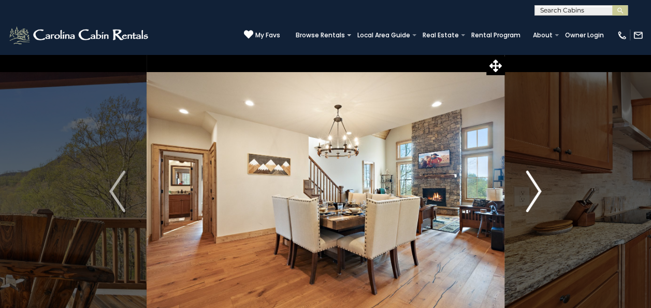
click at [534, 185] on img "Next" at bounding box center [534, 190] width 16 height 41
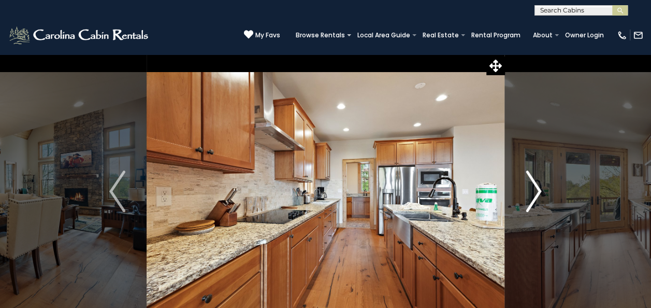
click at [534, 185] on img "Next" at bounding box center [534, 190] width 16 height 41
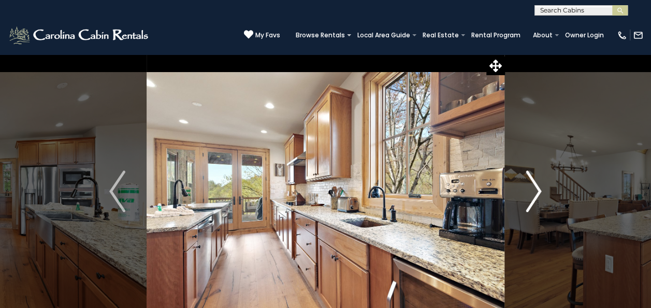
click at [534, 185] on img "Next" at bounding box center [534, 190] width 16 height 41
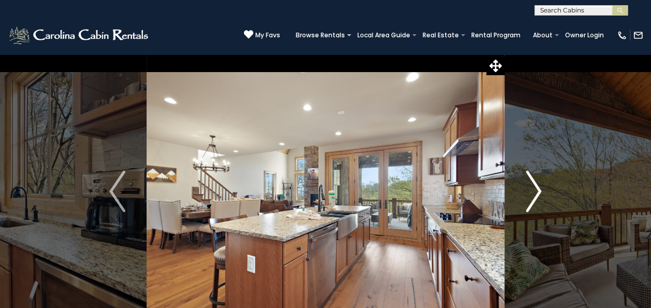
click at [534, 185] on img "Next" at bounding box center [534, 190] width 16 height 41
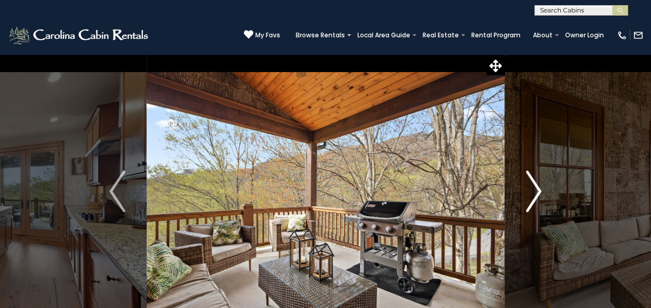
click at [534, 185] on img "Next" at bounding box center [534, 190] width 16 height 41
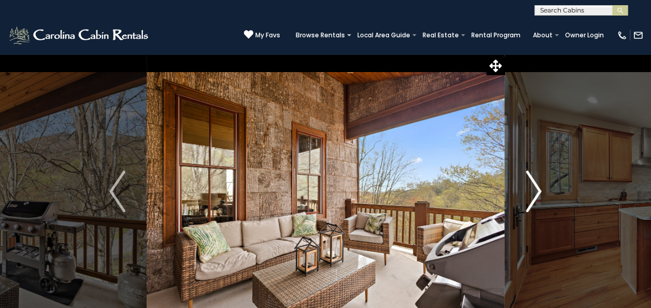
click at [534, 185] on img "Next" at bounding box center [534, 190] width 16 height 41
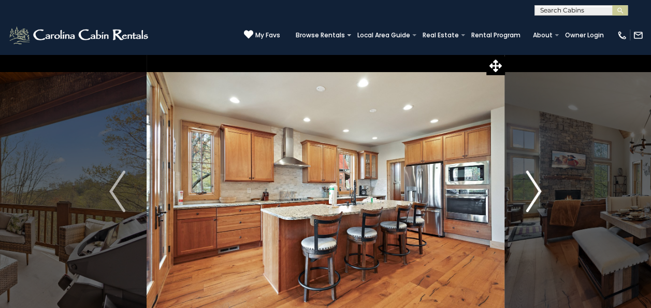
click at [534, 185] on img "Next" at bounding box center [534, 190] width 16 height 41
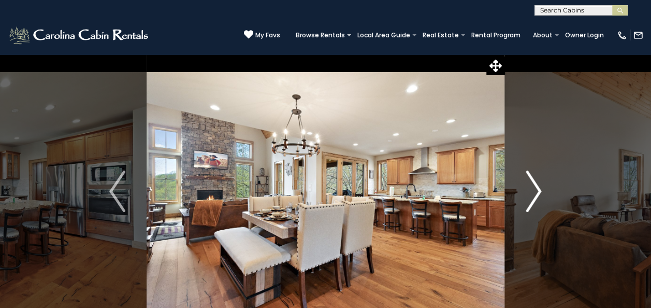
click at [534, 185] on img "Next" at bounding box center [534, 190] width 16 height 41
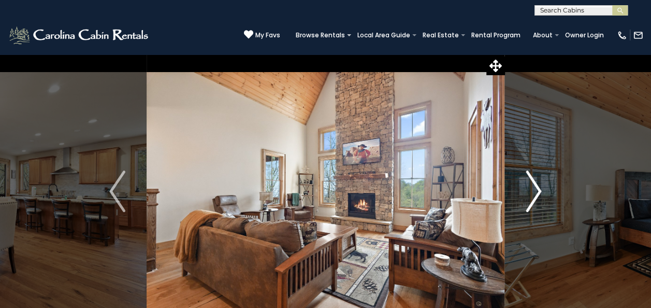
click at [534, 185] on img "Next" at bounding box center [534, 190] width 16 height 41
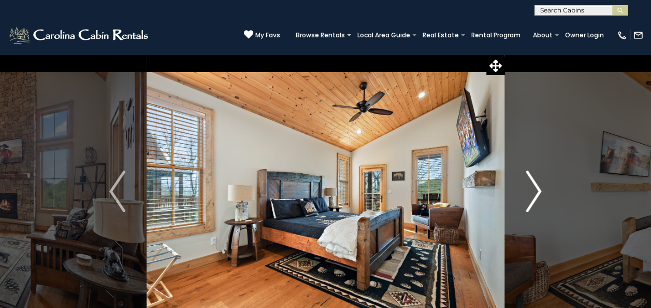
click at [534, 185] on img "Next" at bounding box center [534, 190] width 16 height 41
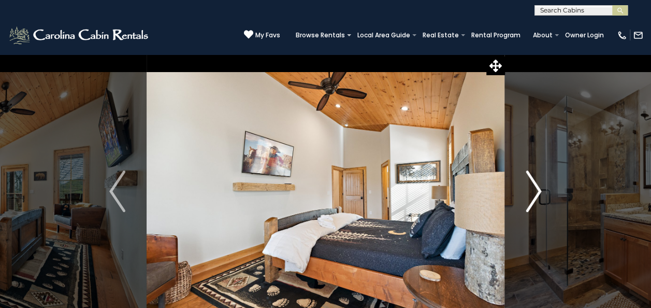
click at [534, 185] on img "Next" at bounding box center [534, 190] width 16 height 41
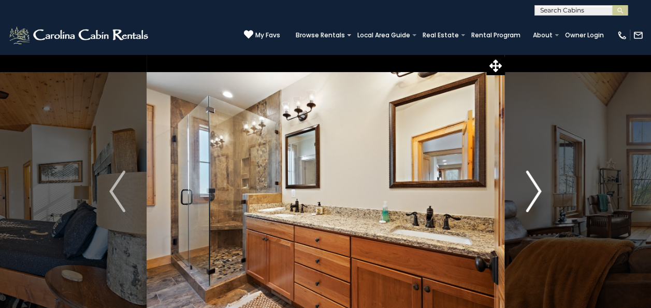
click at [534, 185] on img "Next" at bounding box center [534, 190] width 16 height 41
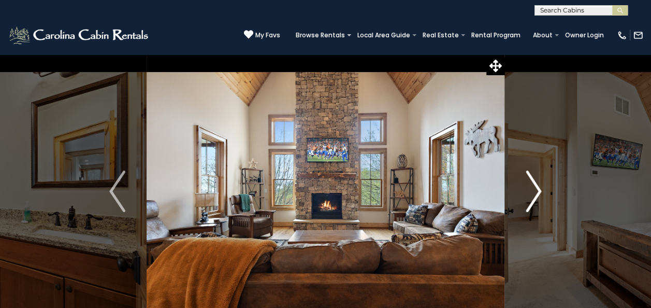
click at [534, 185] on img "Next" at bounding box center [534, 190] width 16 height 41
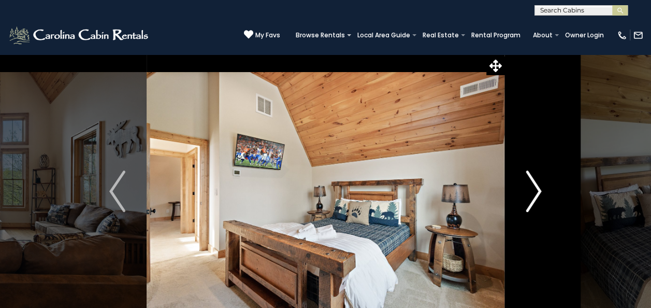
click at [534, 185] on img "Next" at bounding box center [534, 190] width 16 height 41
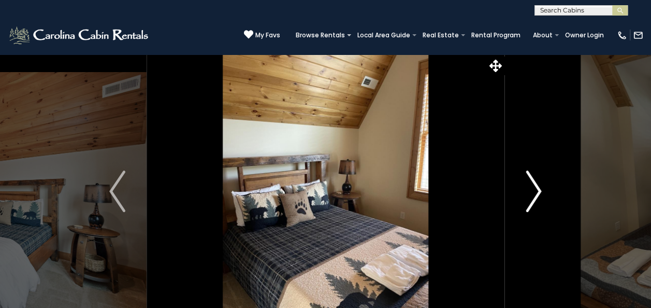
click at [534, 185] on img "Next" at bounding box center [534, 190] width 16 height 41
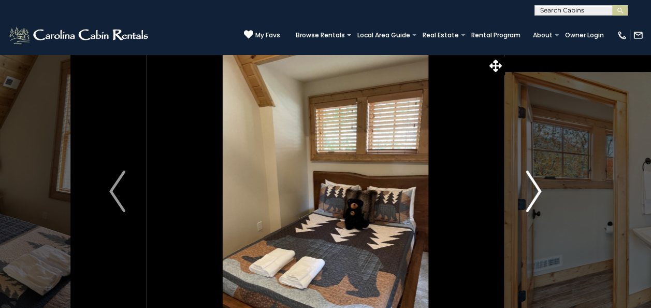
click at [534, 185] on img "Next" at bounding box center [534, 190] width 16 height 41
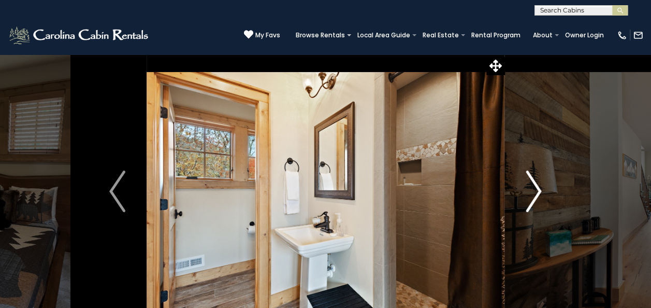
click at [534, 185] on img "Next" at bounding box center [534, 190] width 16 height 41
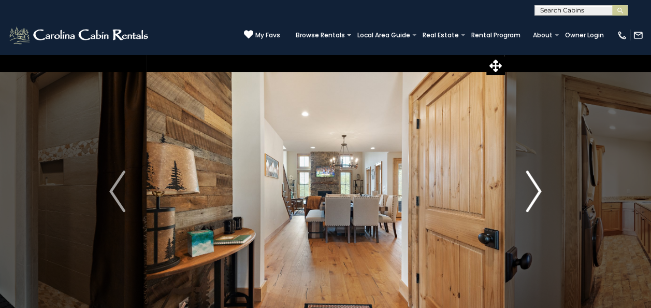
click at [534, 185] on img "Next" at bounding box center [534, 190] width 16 height 41
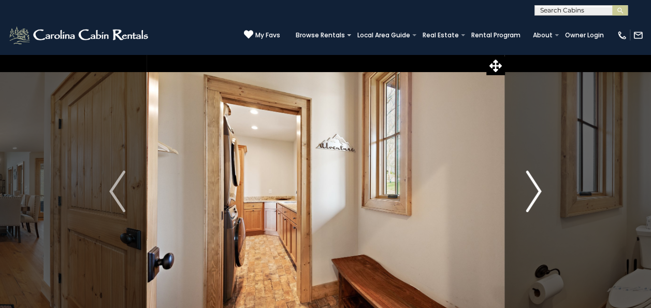
click at [534, 185] on img "Next" at bounding box center [534, 190] width 16 height 41
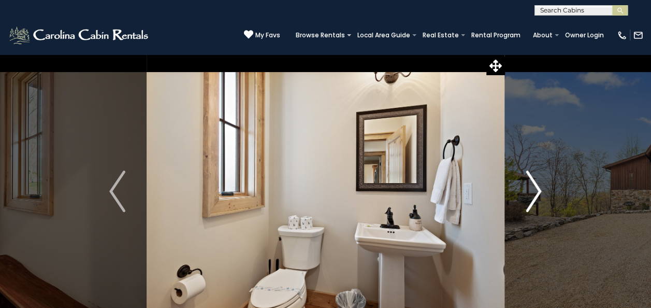
click at [534, 185] on img "Next" at bounding box center [534, 190] width 16 height 41
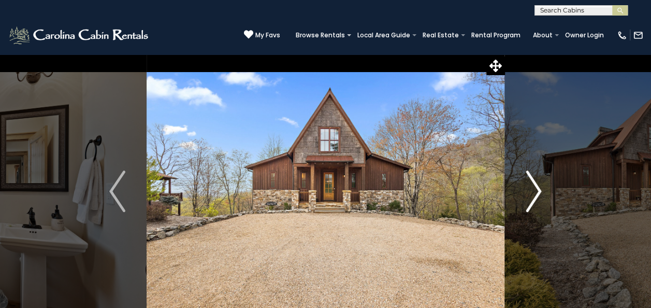
click at [534, 185] on img "Next" at bounding box center [534, 190] width 16 height 41
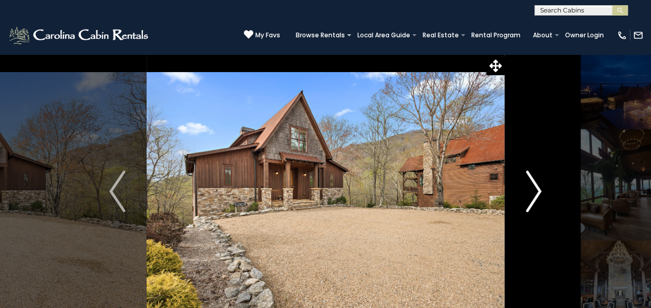
click at [534, 185] on img "Next" at bounding box center [534, 190] width 16 height 41
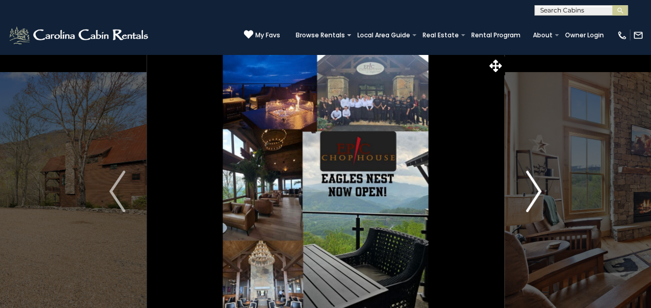
click at [534, 185] on img "Next" at bounding box center [534, 190] width 16 height 41
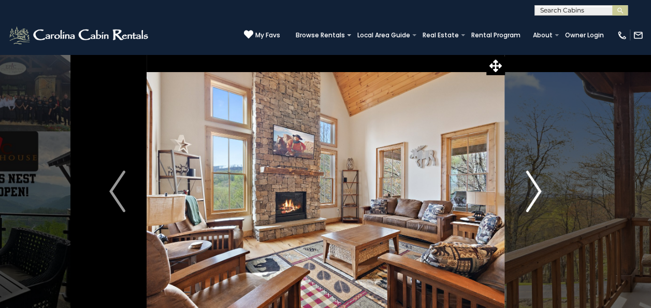
click at [534, 185] on img "Next" at bounding box center [534, 190] width 16 height 41
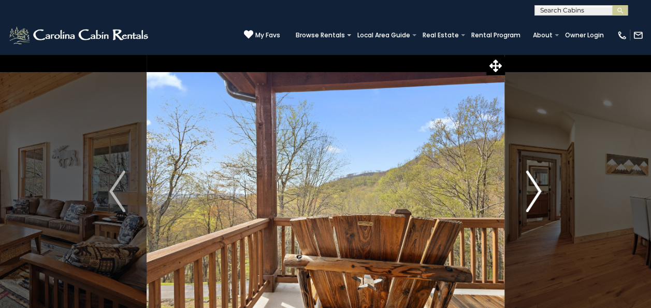
click at [534, 185] on img "Next" at bounding box center [534, 190] width 16 height 41
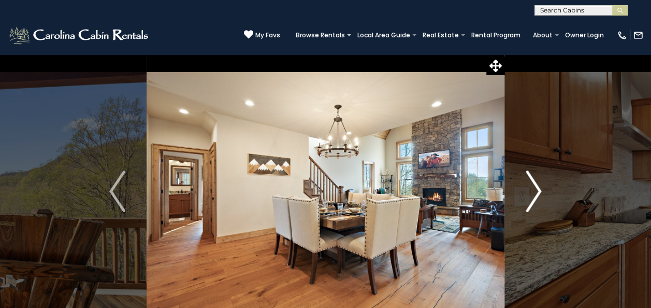
click at [534, 185] on img "Next" at bounding box center [534, 190] width 16 height 41
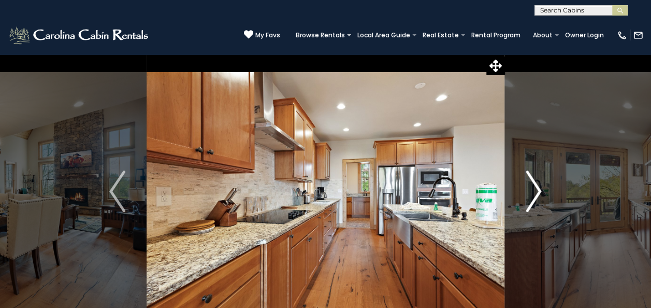
click at [534, 185] on img "Next" at bounding box center [534, 190] width 16 height 41
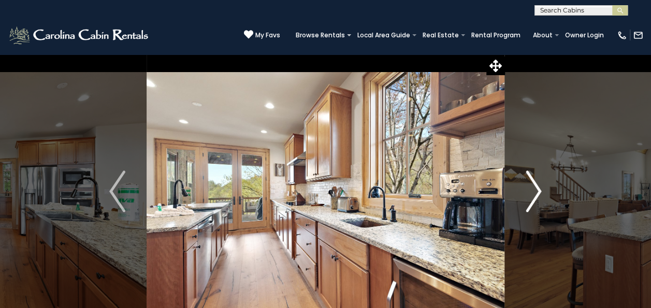
click at [534, 185] on img "Next" at bounding box center [534, 190] width 16 height 41
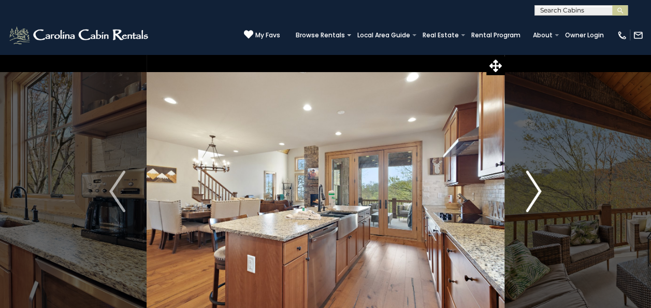
click at [534, 185] on img "Next" at bounding box center [534, 190] width 16 height 41
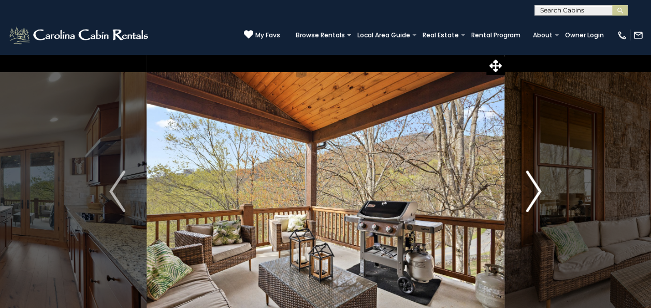
click at [534, 185] on img "Next" at bounding box center [534, 190] width 16 height 41
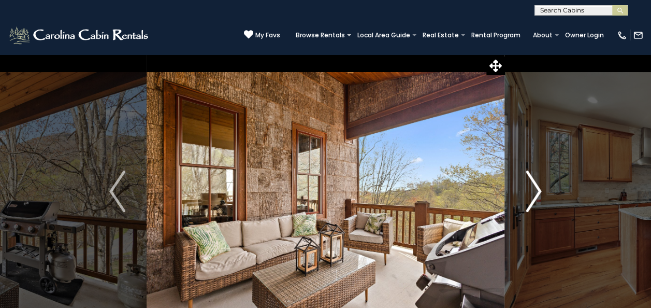
click at [534, 185] on img "Next" at bounding box center [534, 190] width 16 height 41
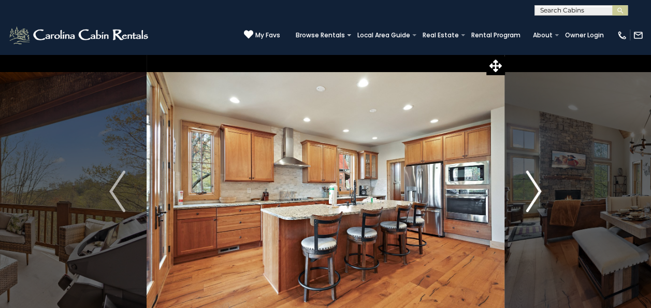
click at [534, 185] on img "Next" at bounding box center [534, 190] width 16 height 41
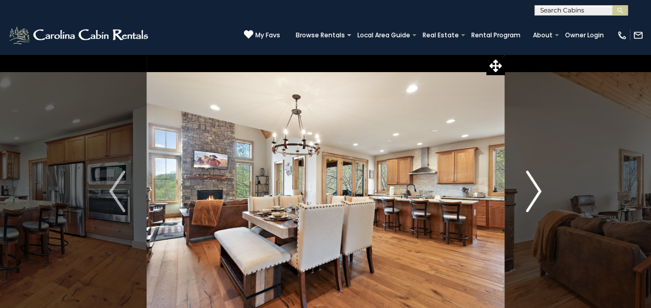
click at [534, 185] on img "Next" at bounding box center [534, 190] width 16 height 41
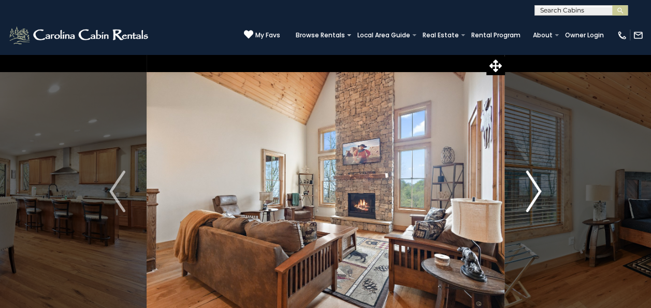
click at [534, 185] on img "Next" at bounding box center [534, 190] width 16 height 41
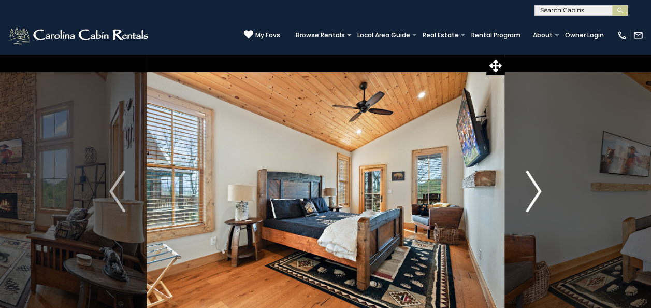
click at [534, 185] on img "Next" at bounding box center [534, 190] width 16 height 41
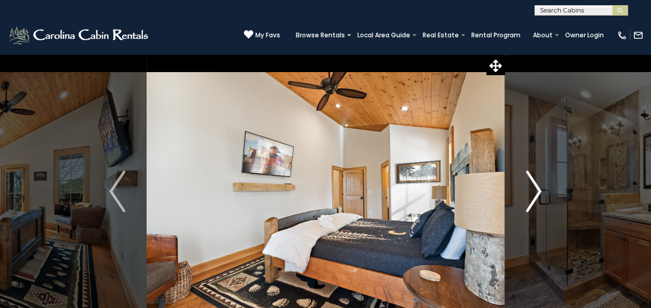
click at [534, 185] on img "Next" at bounding box center [534, 190] width 16 height 41
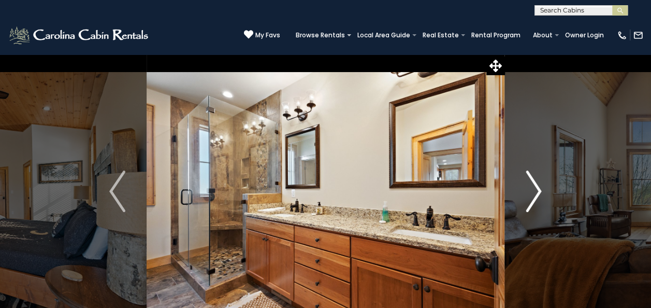
click at [534, 185] on img "Next" at bounding box center [534, 190] width 16 height 41
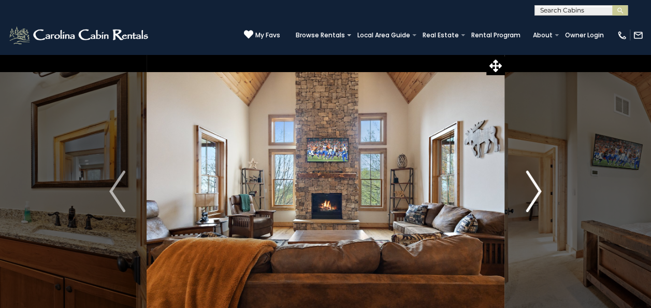
click at [534, 185] on img "Next" at bounding box center [534, 190] width 16 height 41
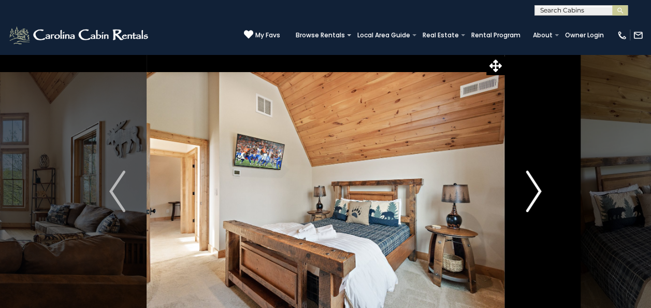
click at [534, 185] on img "Next" at bounding box center [534, 190] width 16 height 41
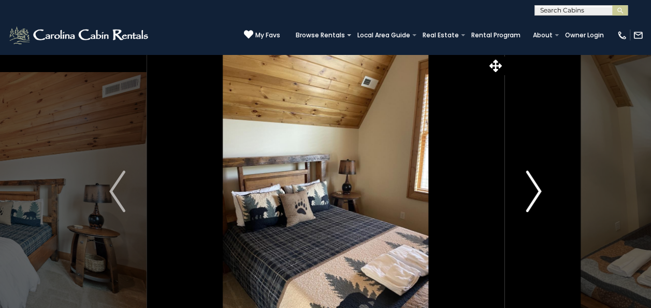
click at [534, 185] on img "Next" at bounding box center [534, 190] width 16 height 41
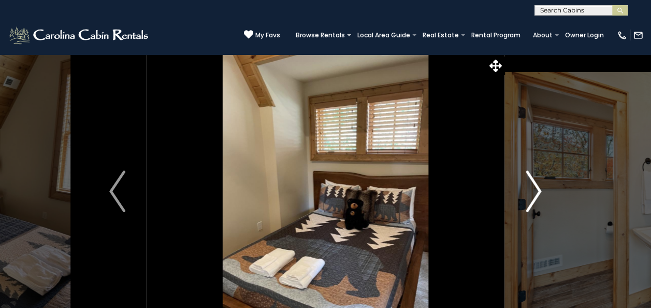
click at [534, 185] on img "Next" at bounding box center [534, 190] width 16 height 41
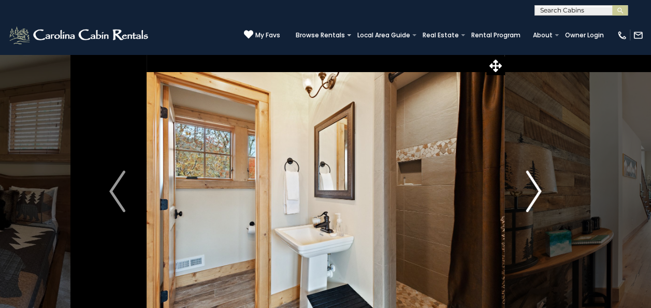
click at [534, 185] on img "Next" at bounding box center [534, 190] width 16 height 41
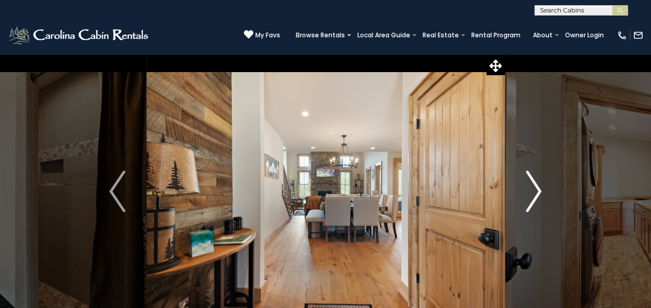
click at [534, 185] on img "Next" at bounding box center [534, 190] width 16 height 41
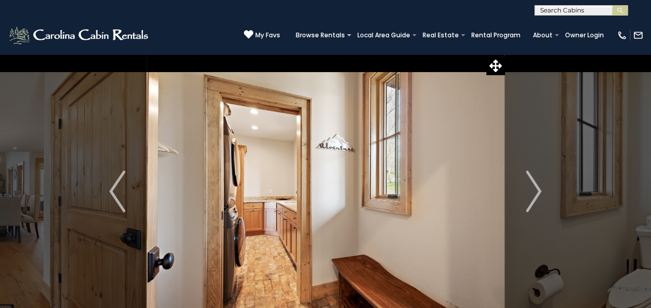
click at [577, 51] on div "(828) 295-6000 My Favs Browse Rentals Local Area Guide Activities & Attractions…" at bounding box center [325, 35] width 651 height 39
click at [491, 62] on icon at bounding box center [496, 66] width 12 height 12
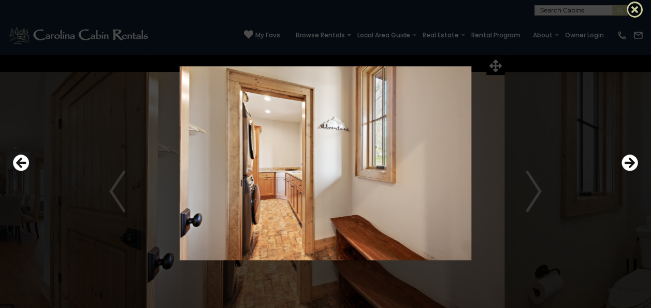
click at [630, 4] on icon at bounding box center [635, 9] width 17 height 17
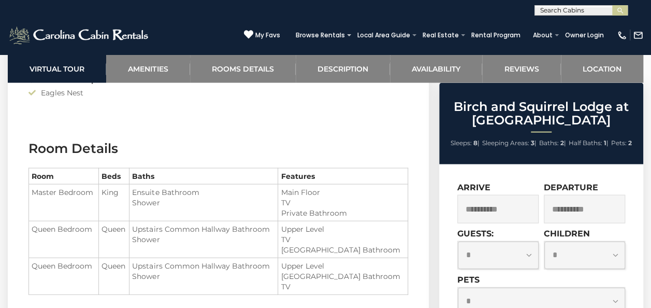
scroll to position [1076, 0]
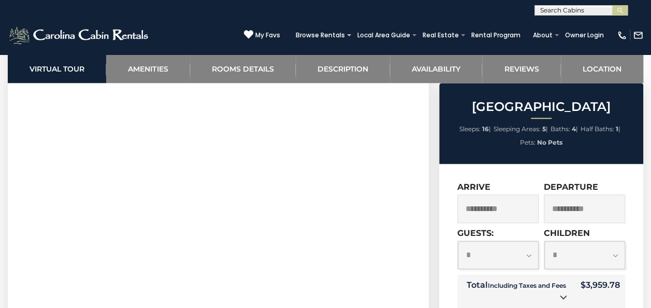
scroll to position [483, 0]
